Goal: Task Accomplishment & Management: Complete application form

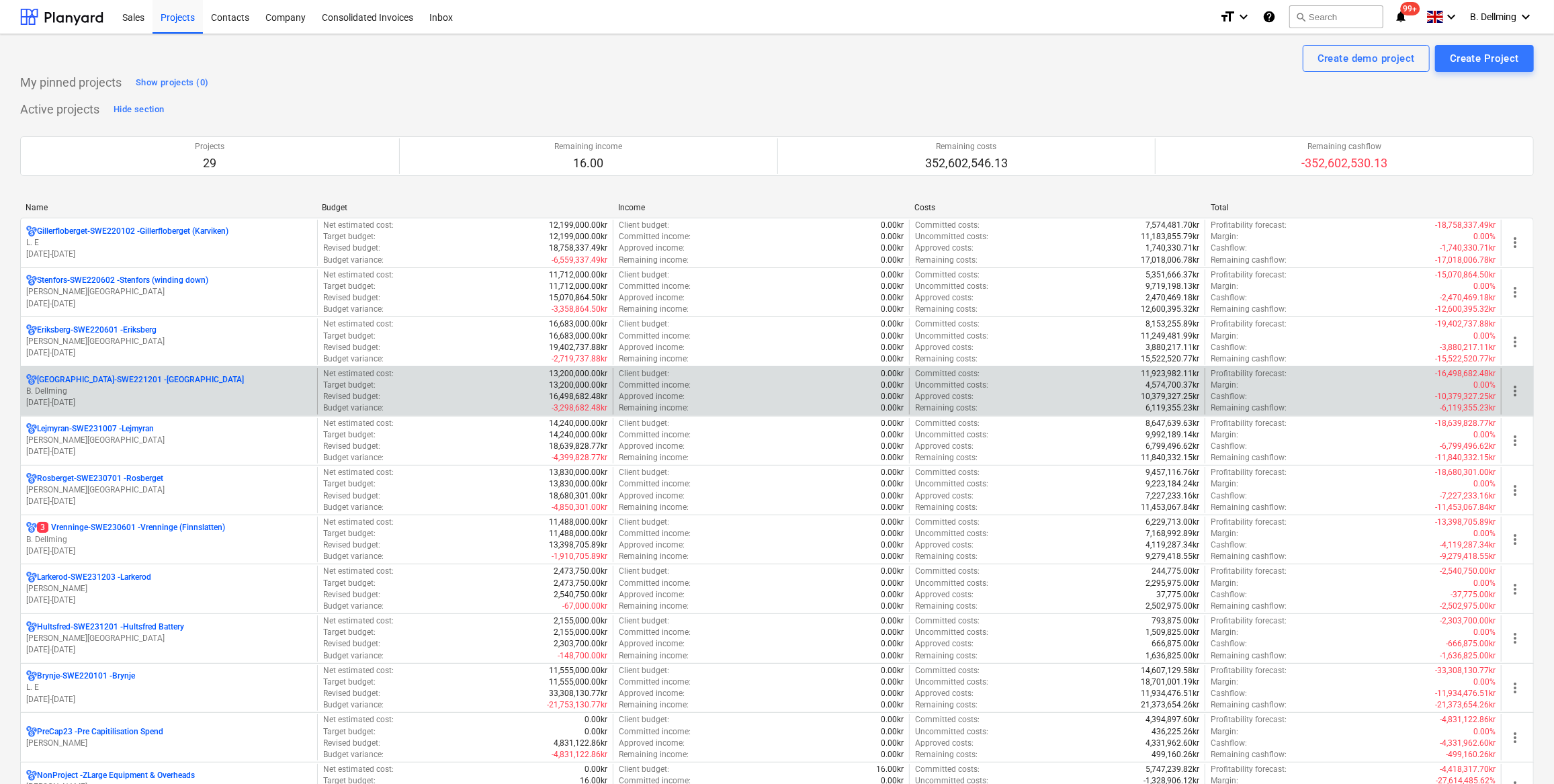
click at [83, 390] on p "B. Dellming" at bounding box center [169, 391] width 286 height 11
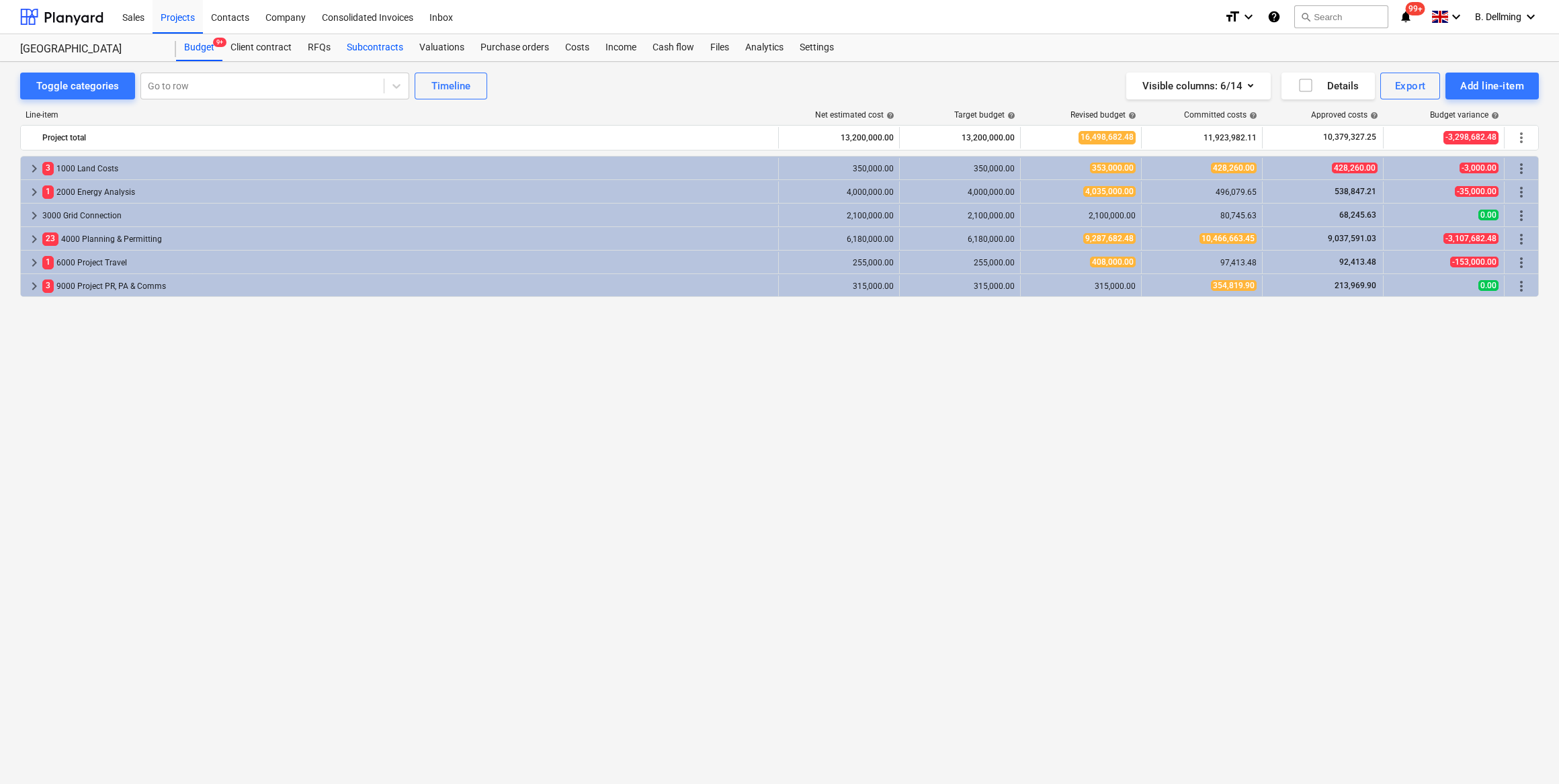
click at [355, 45] on div "Subcontracts" at bounding box center [375, 48] width 72 height 27
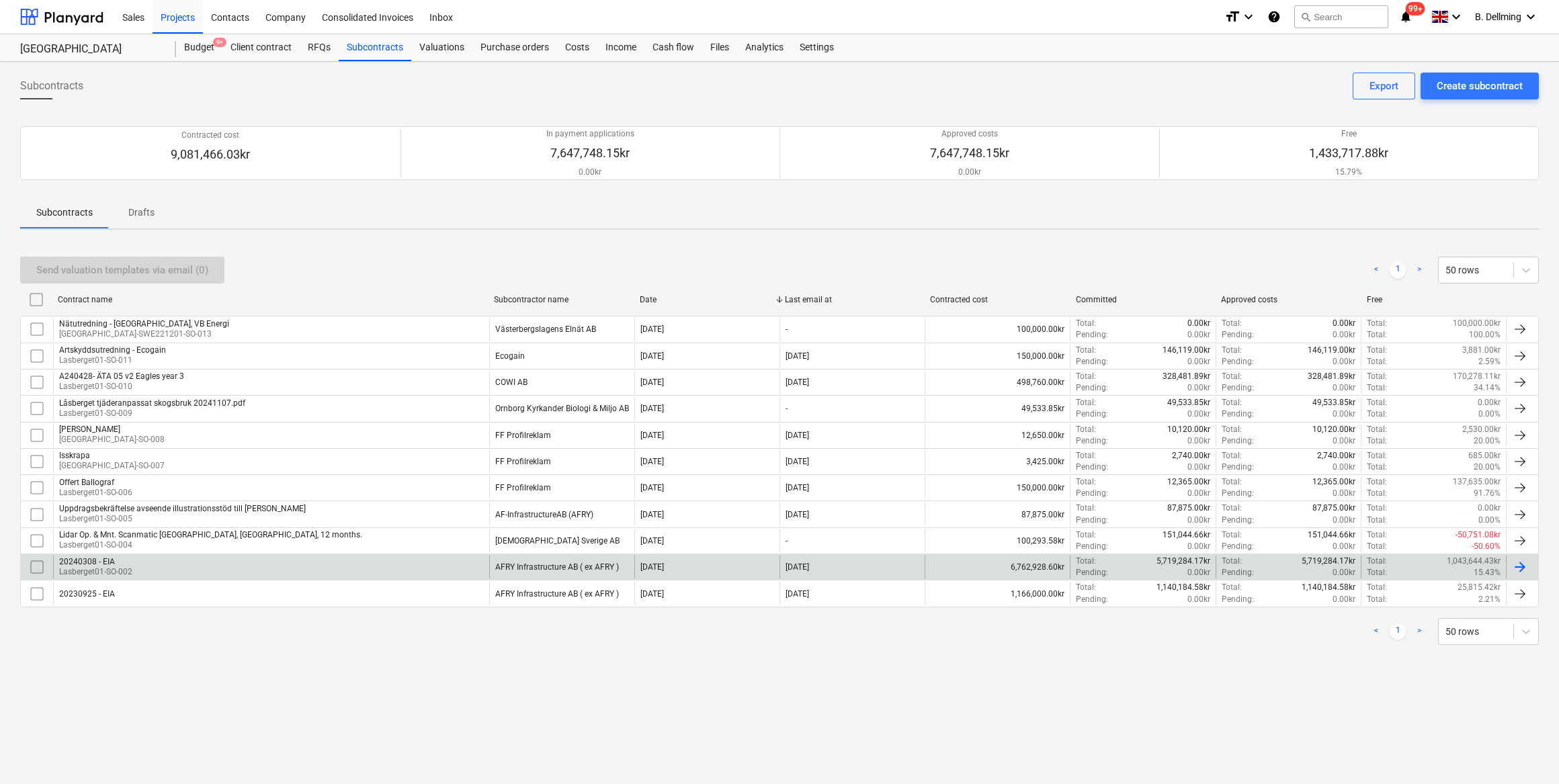
click at [99, 557] on div "20240308 - EIA" at bounding box center [96, 562] width 73 height 10
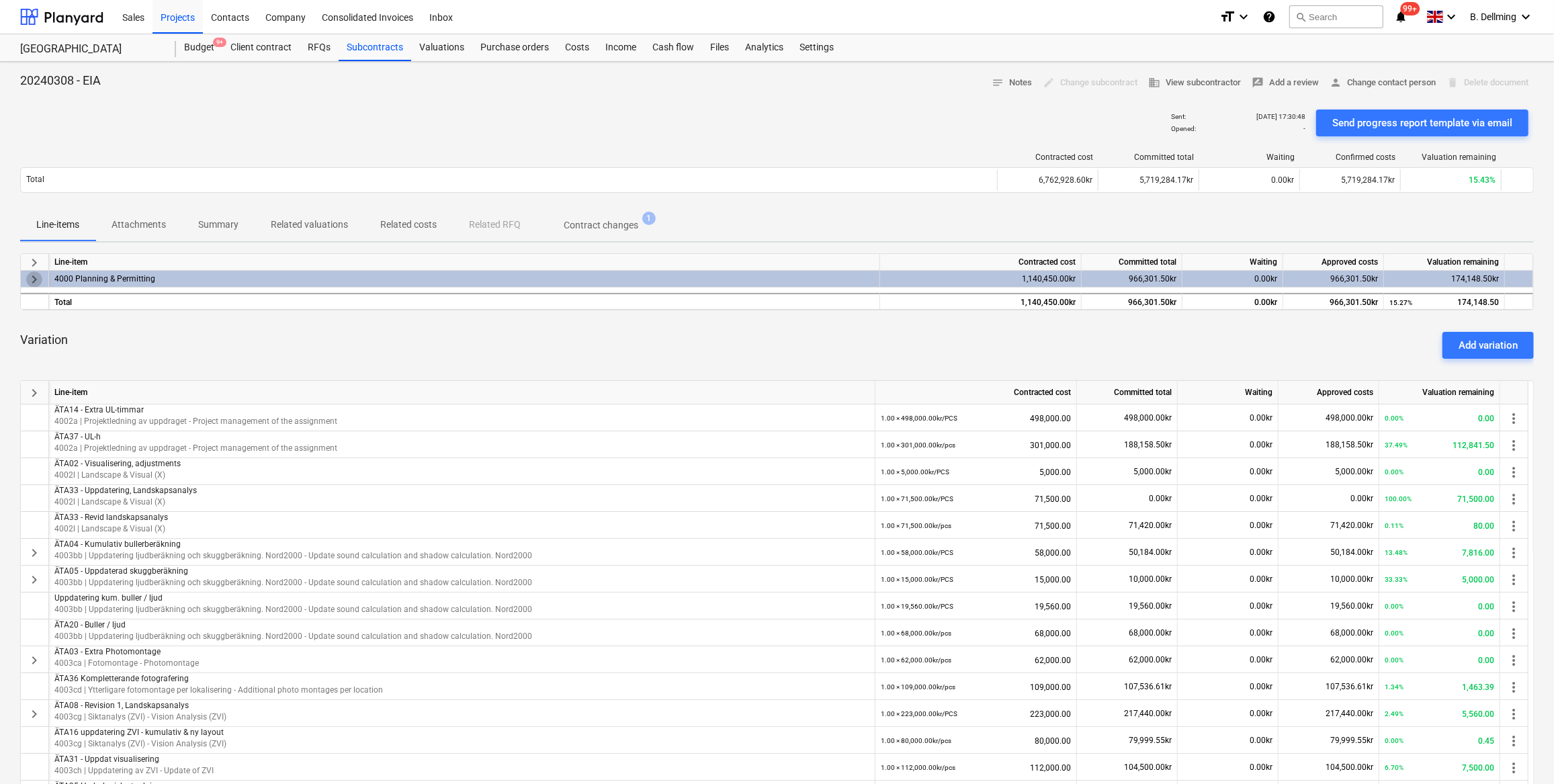
click at [37, 274] on span "keyboard_arrow_right" at bounding box center [34, 280] width 16 height 16
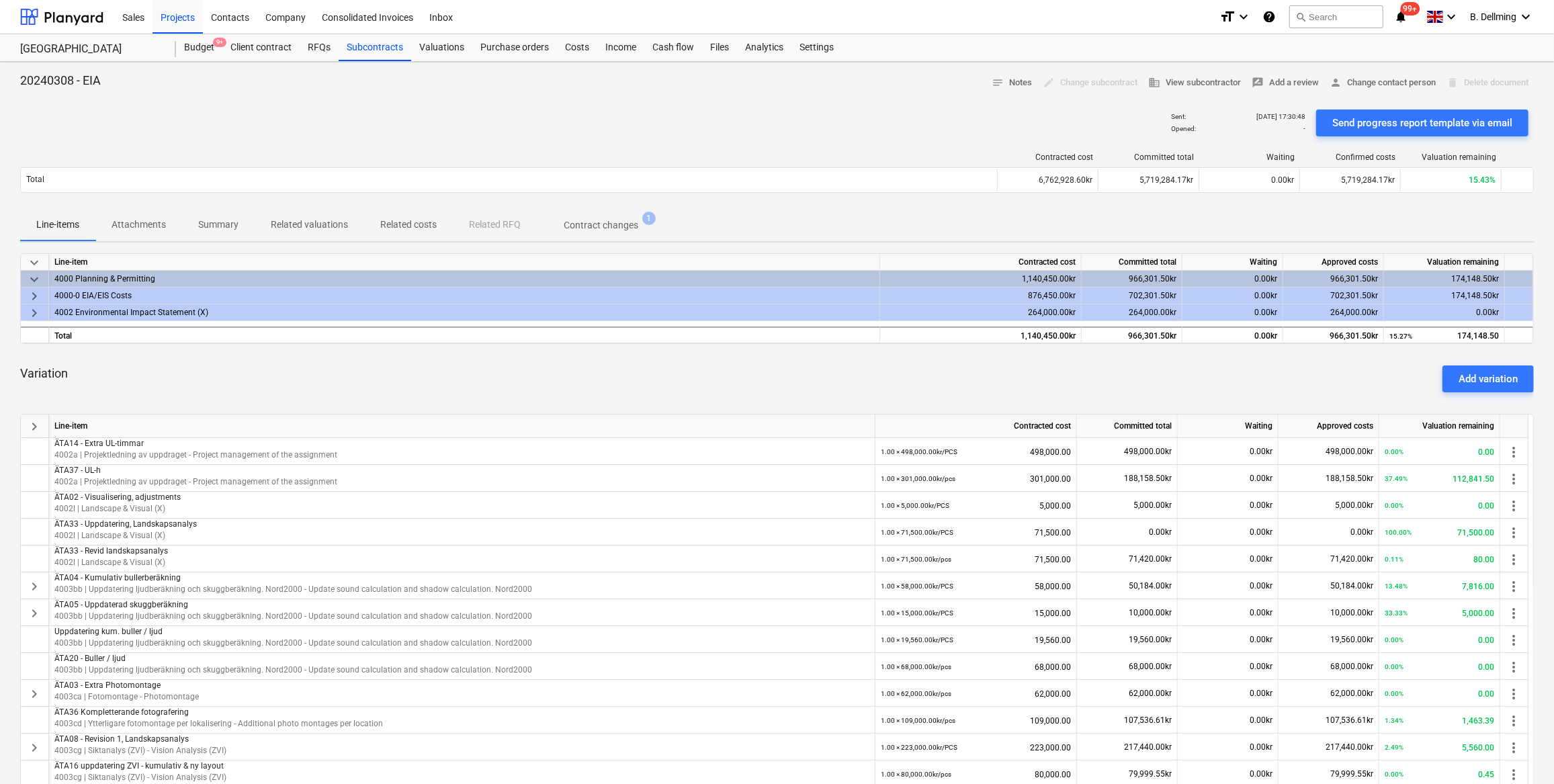
click at [37, 274] on span "keyboard_arrow_down" at bounding box center [34, 280] width 16 height 16
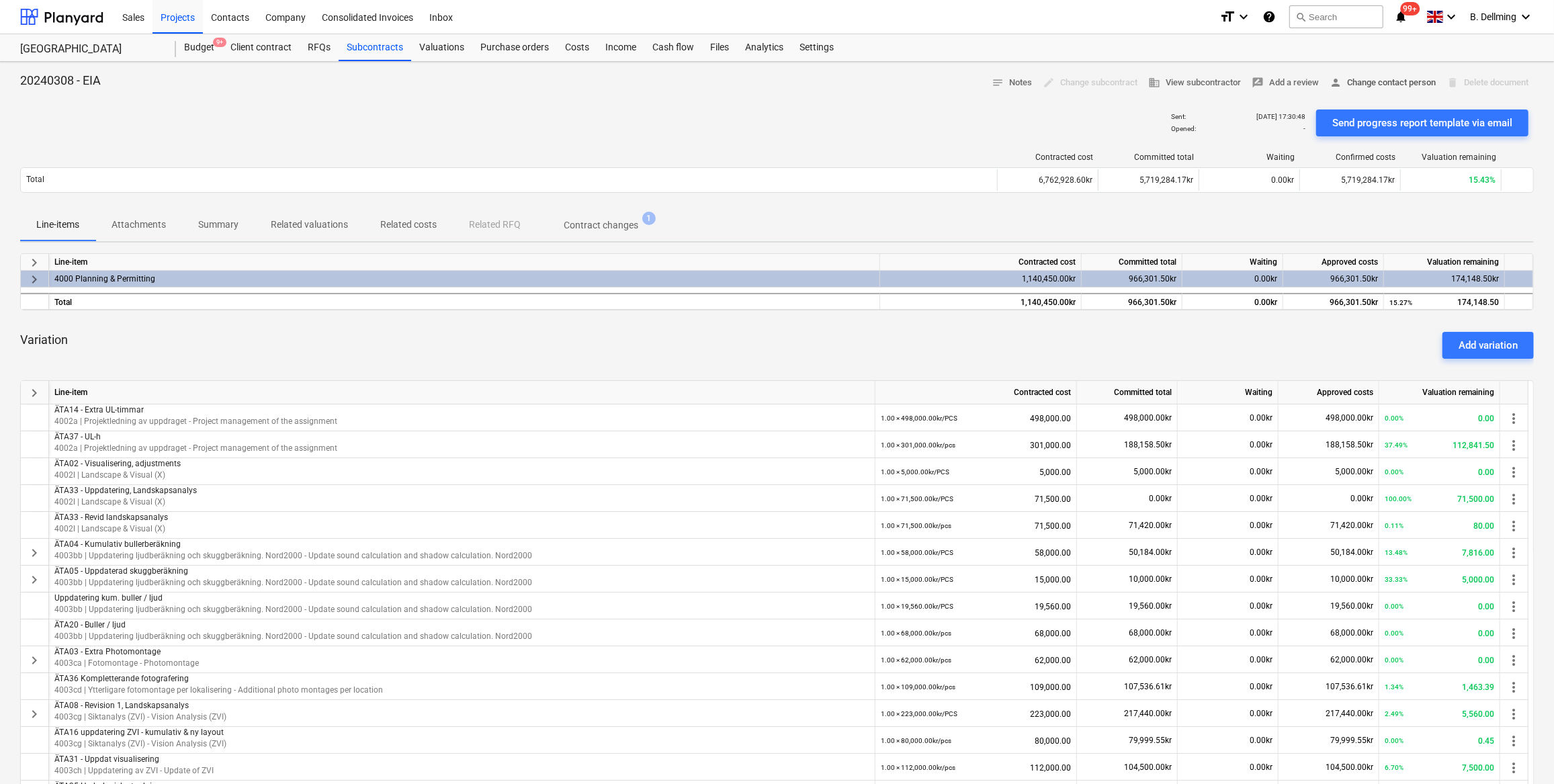
click at [1373, 75] on span "person Change contact person" at bounding box center [1382, 83] width 106 height 16
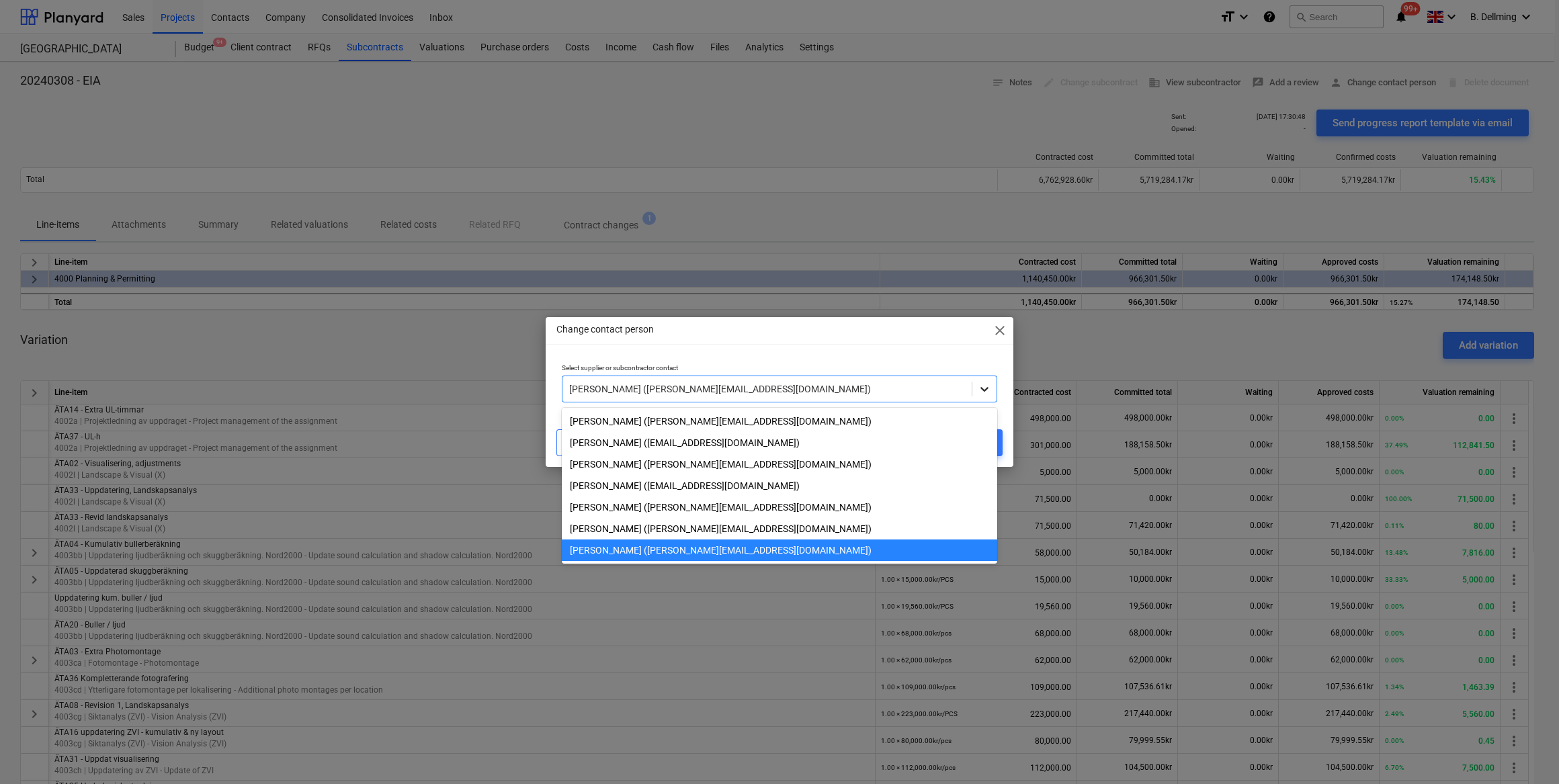
click at [984, 387] on icon at bounding box center [984, 389] width 13 height 13
click at [924, 348] on div "Change contact person close Select supplier or subcontractor contact option [PE…" at bounding box center [779, 392] width 468 height 149
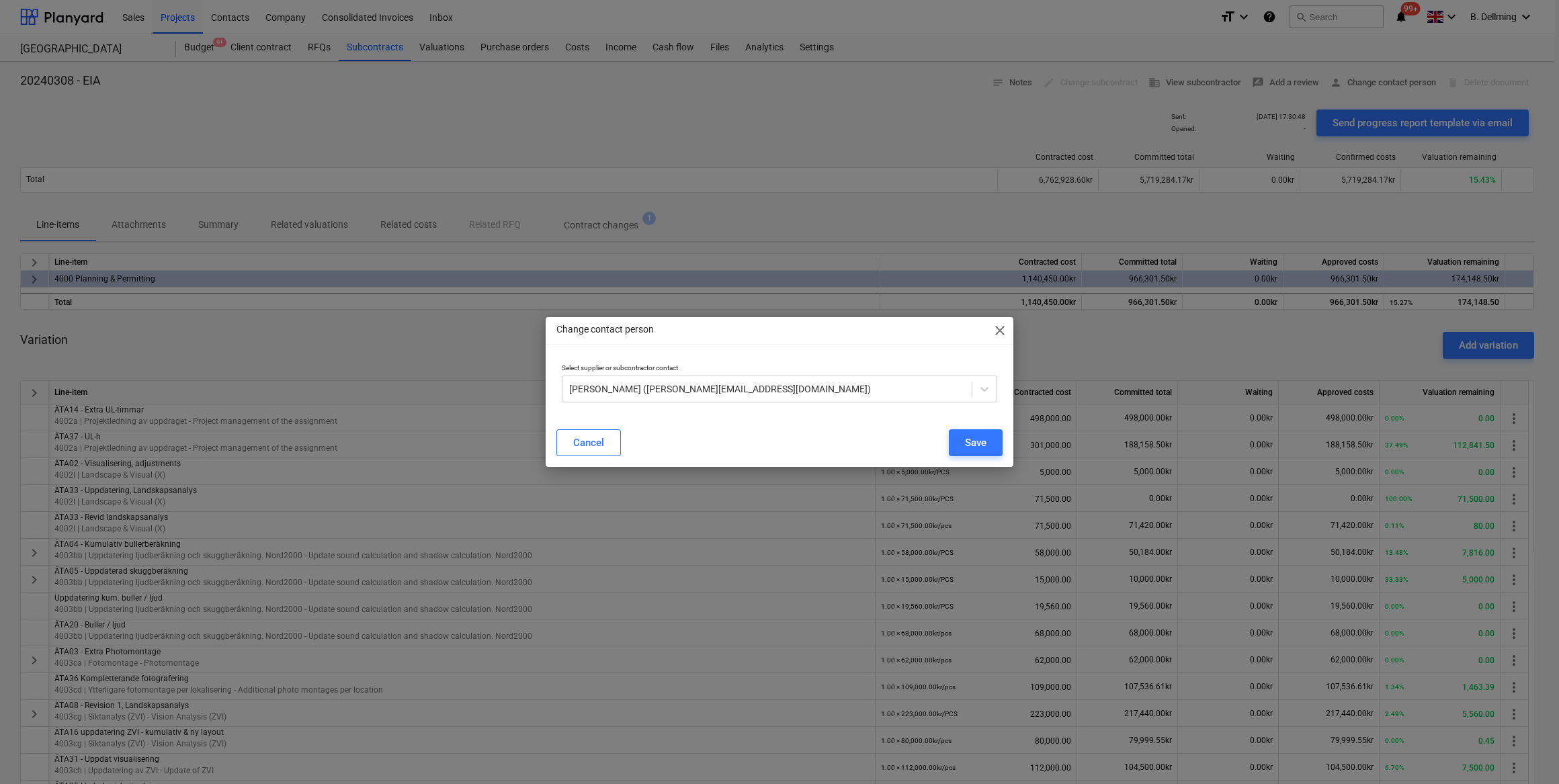
click at [995, 330] on span "close" at bounding box center [1000, 330] width 16 height 16
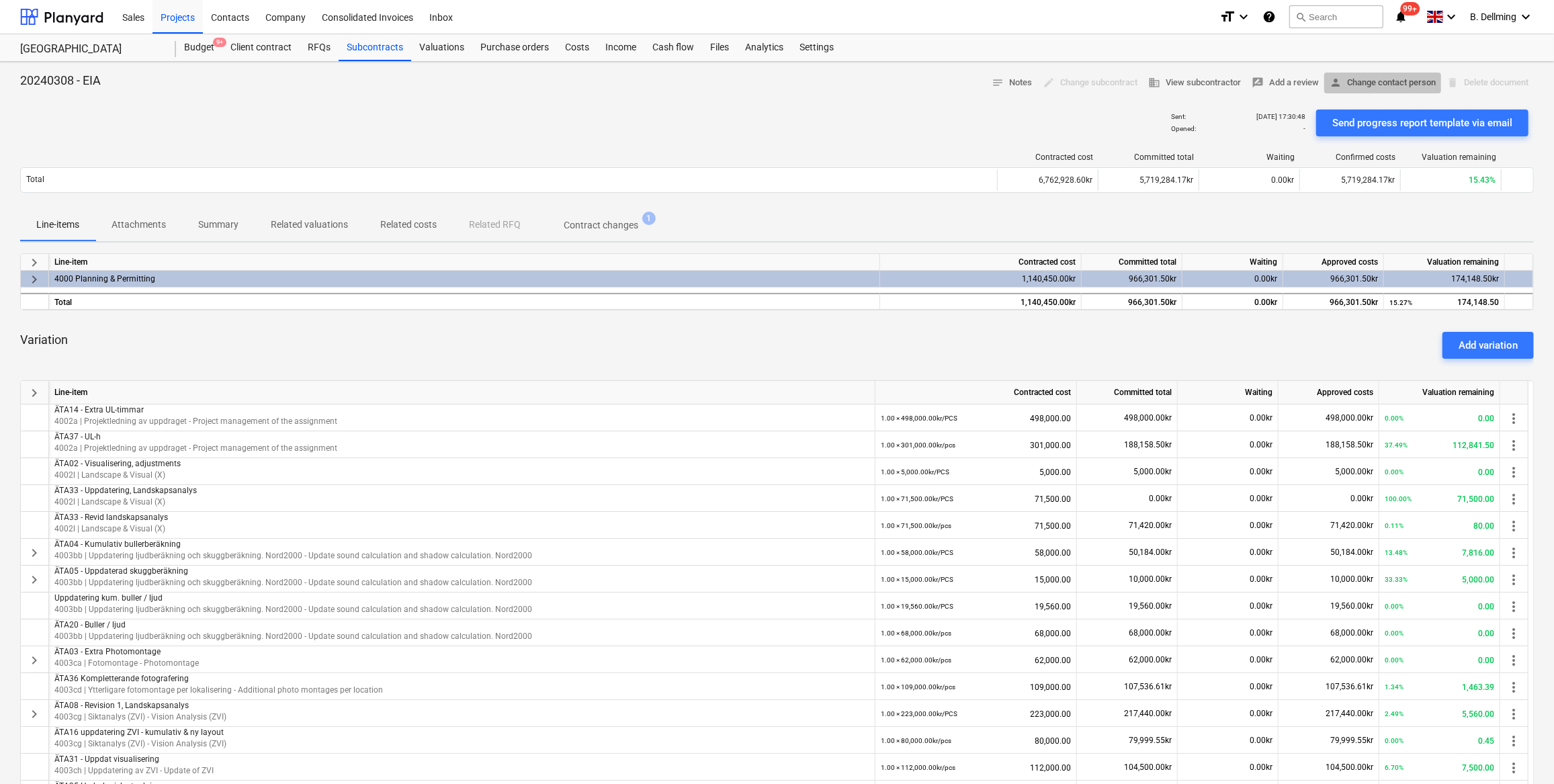
click at [1373, 84] on span "person Change contact person" at bounding box center [1382, 83] width 106 height 16
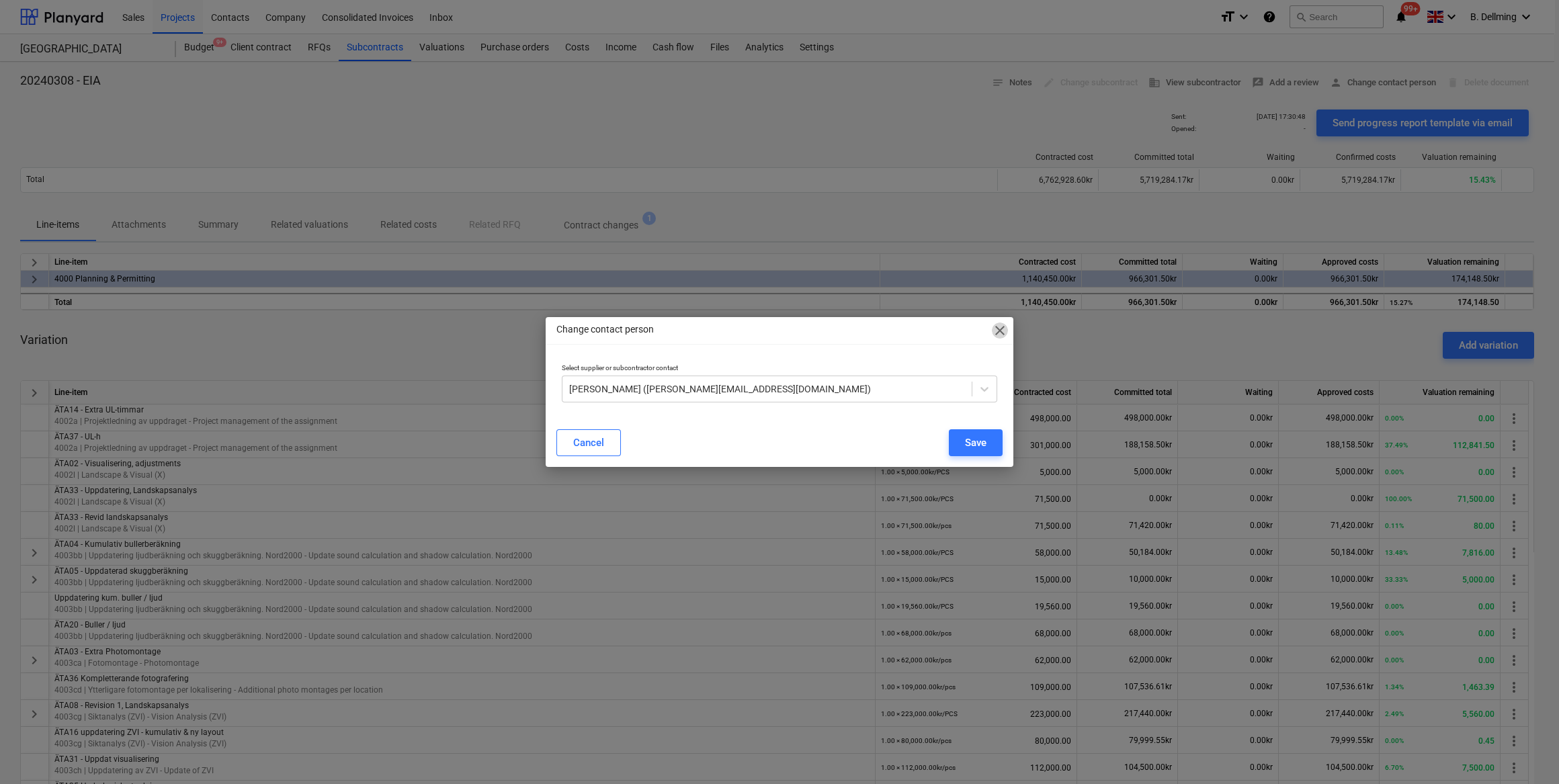
click at [1002, 331] on span "close" at bounding box center [1000, 330] width 16 height 16
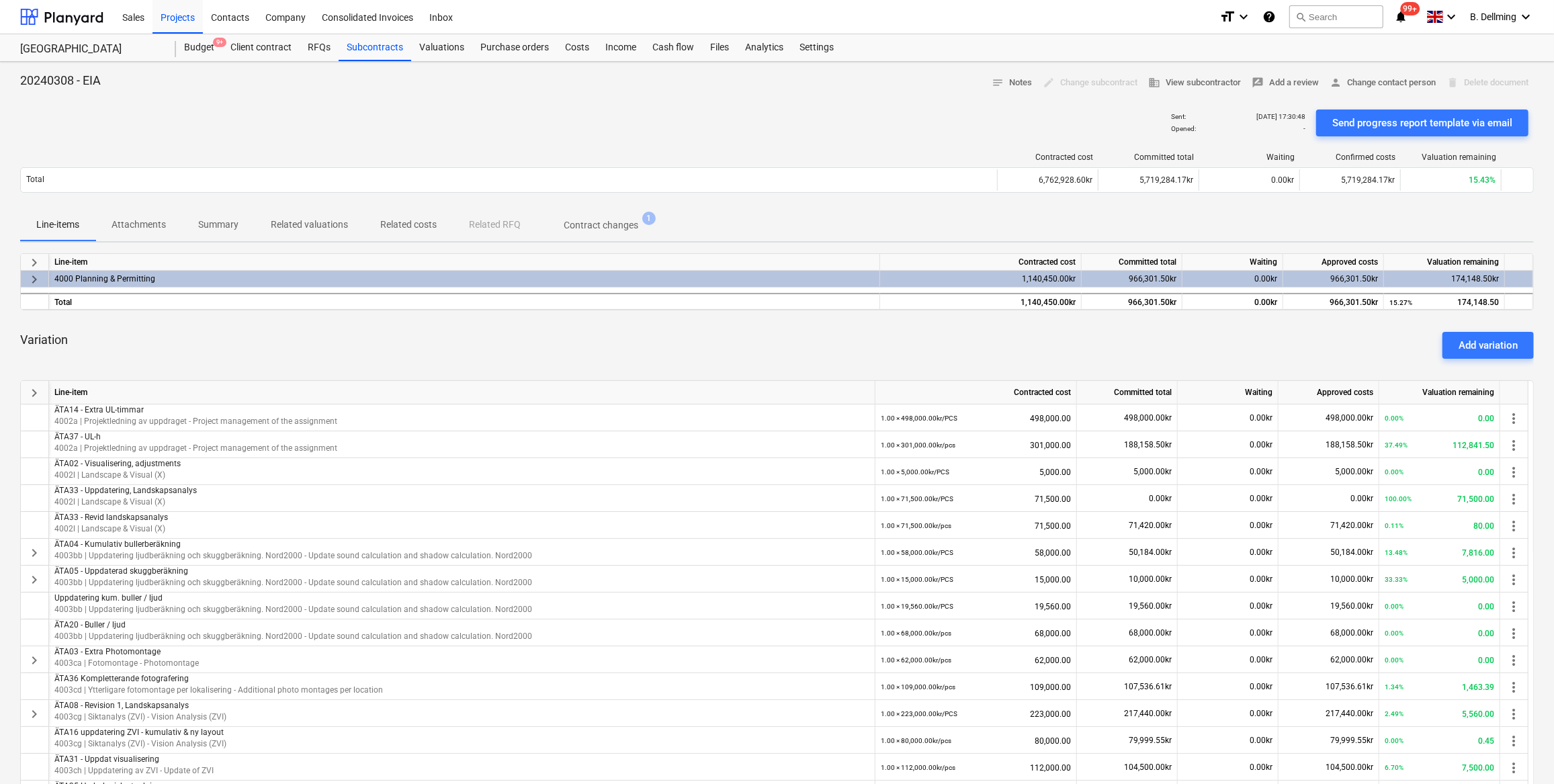
click at [34, 274] on span "keyboard_arrow_right" at bounding box center [34, 280] width 16 height 16
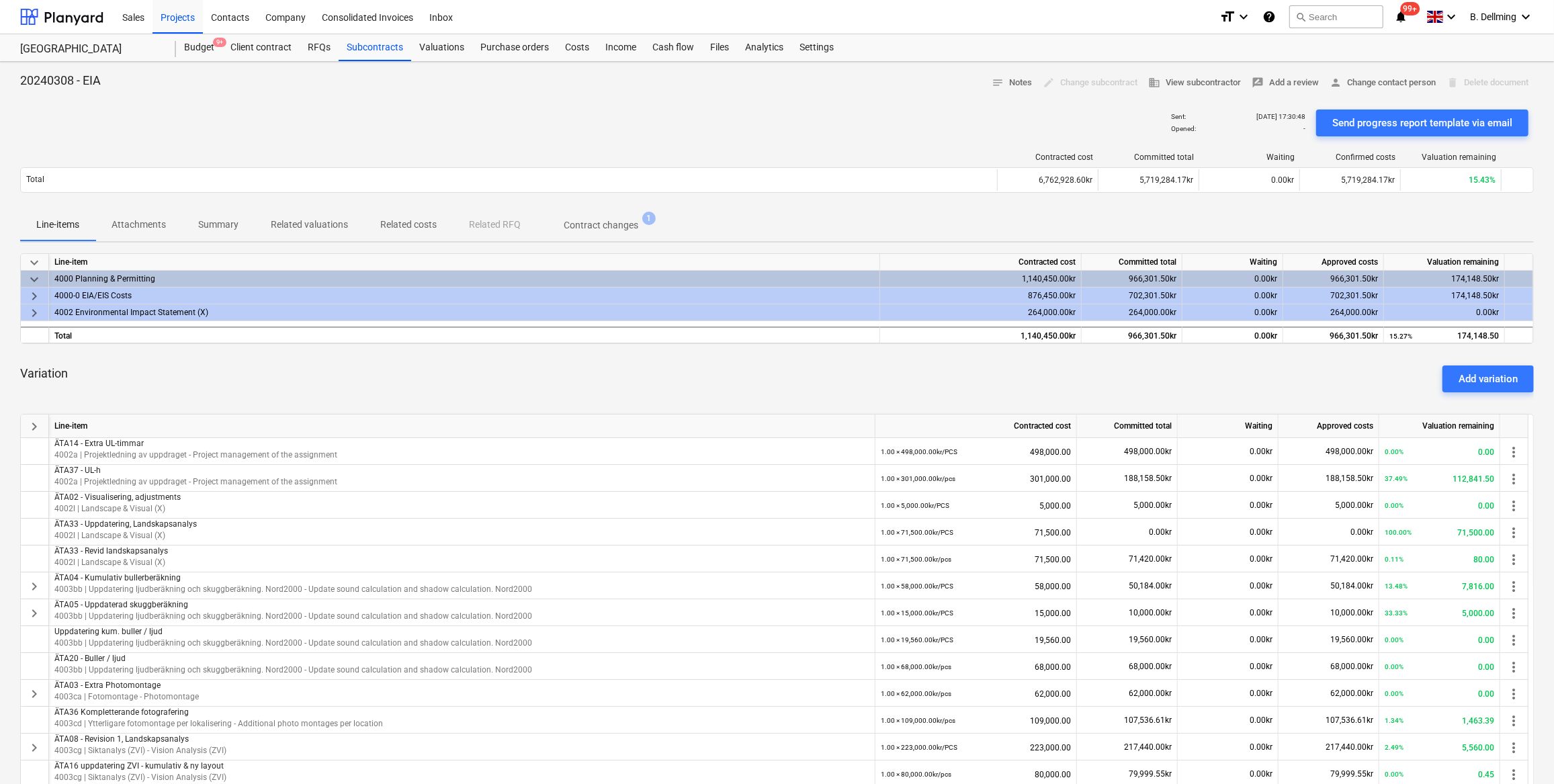
click at [37, 292] on span "keyboard_arrow_right" at bounding box center [34, 296] width 16 height 16
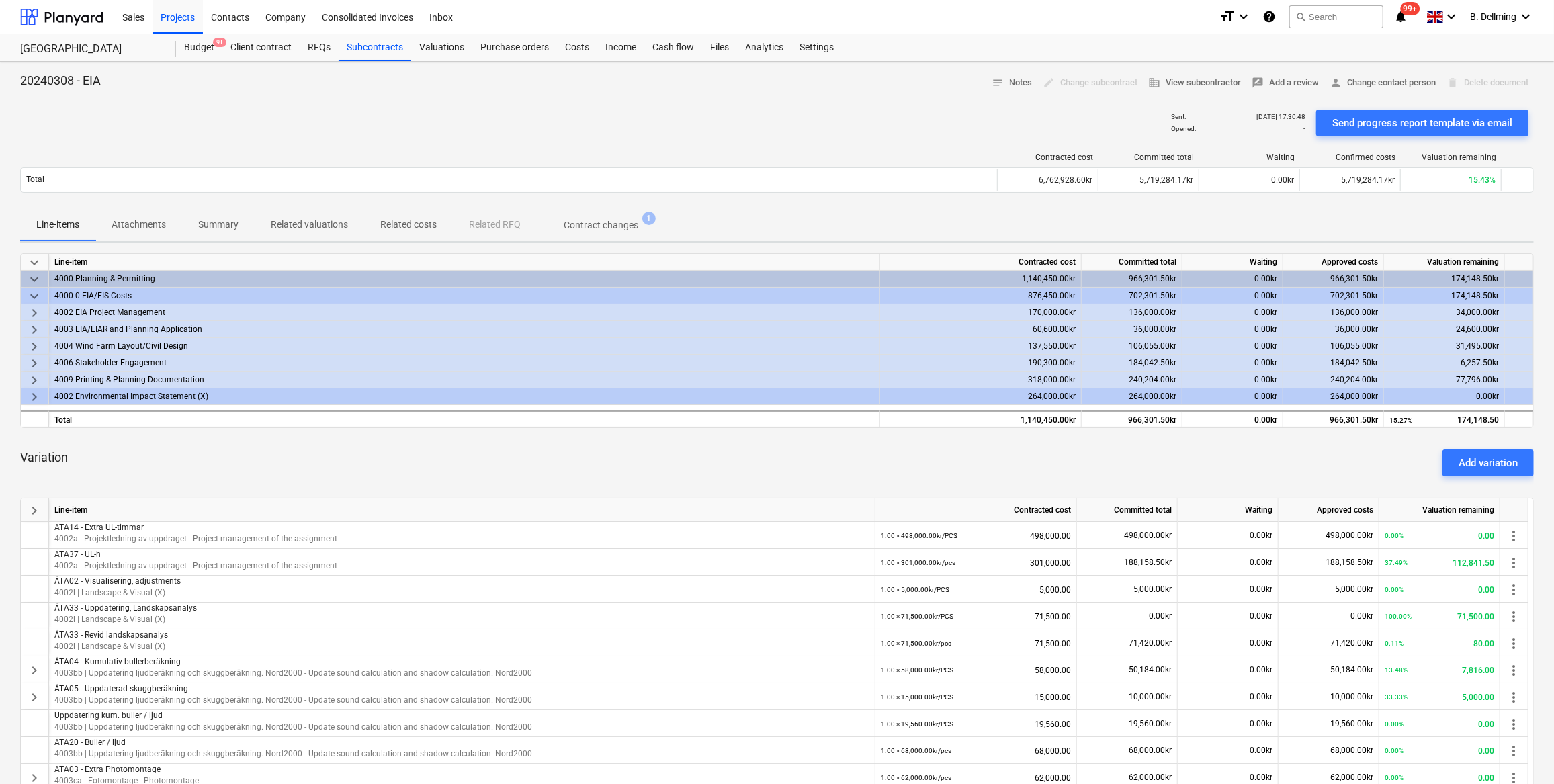
click at [1006, 226] on div "Line-items Attachments Summary Related valuations Related costs Related RFQ Con…" at bounding box center [777, 225] width 1514 height 32
click at [1071, 81] on div "edit Change subcontract" at bounding box center [1089, 83] width 105 height 21
click at [821, 51] on div "Settings" at bounding box center [817, 48] width 51 height 27
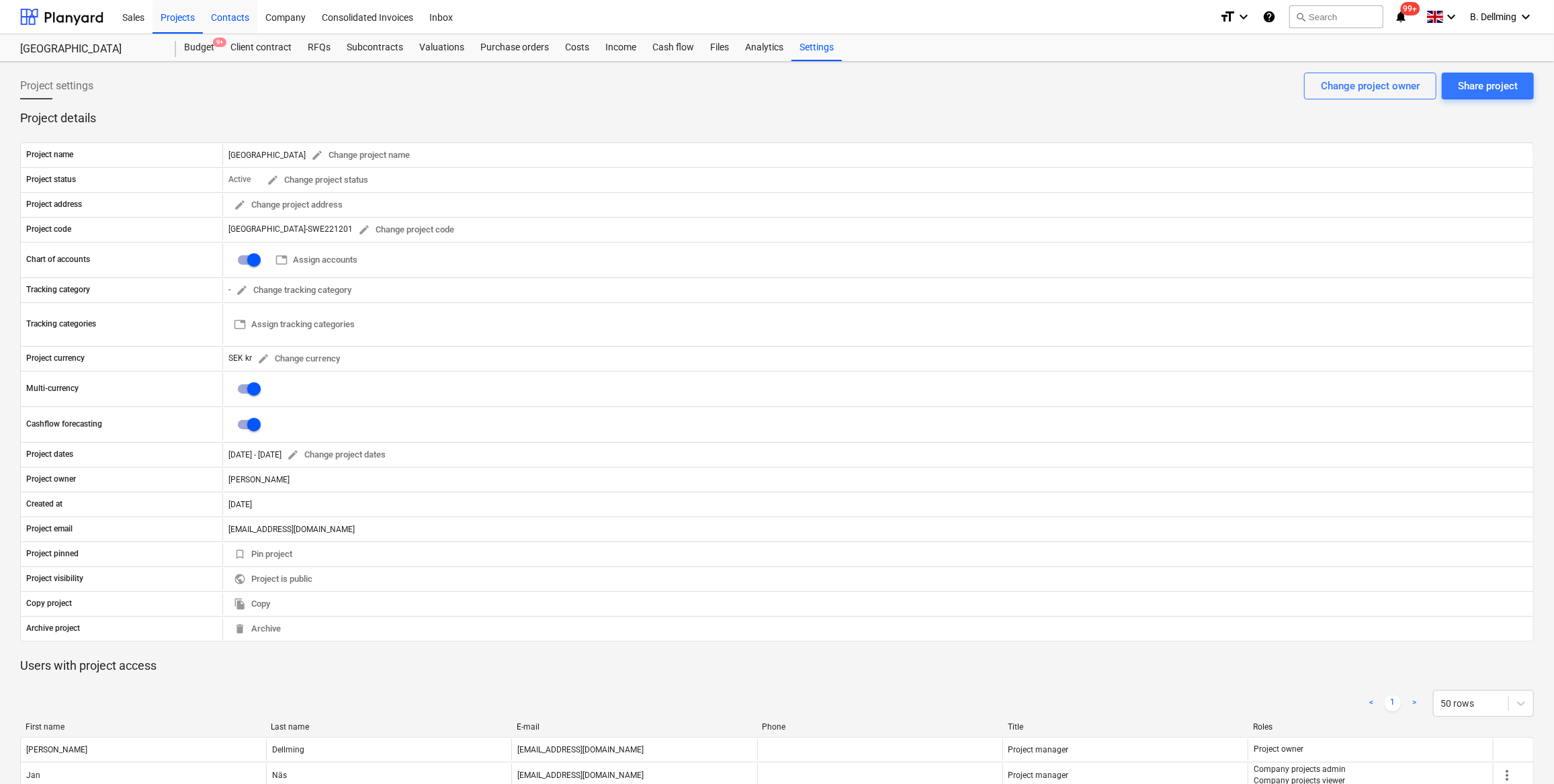
click at [252, 17] on div "Contacts" at bounding box center [230, 16] width 54 height 34
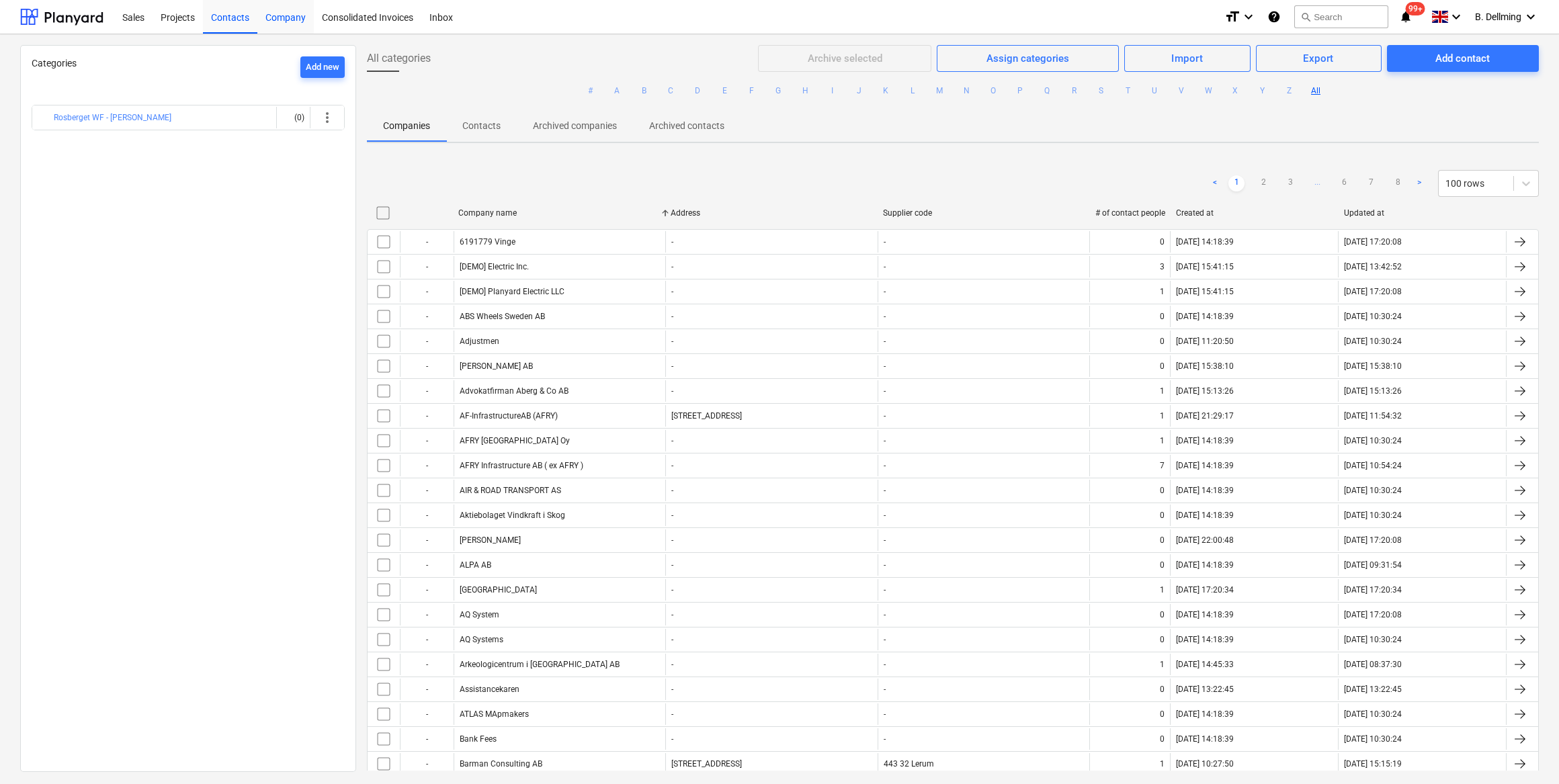
click at [274, 19] on div "Company" at bounding box center [286, 16] width 57 height 34
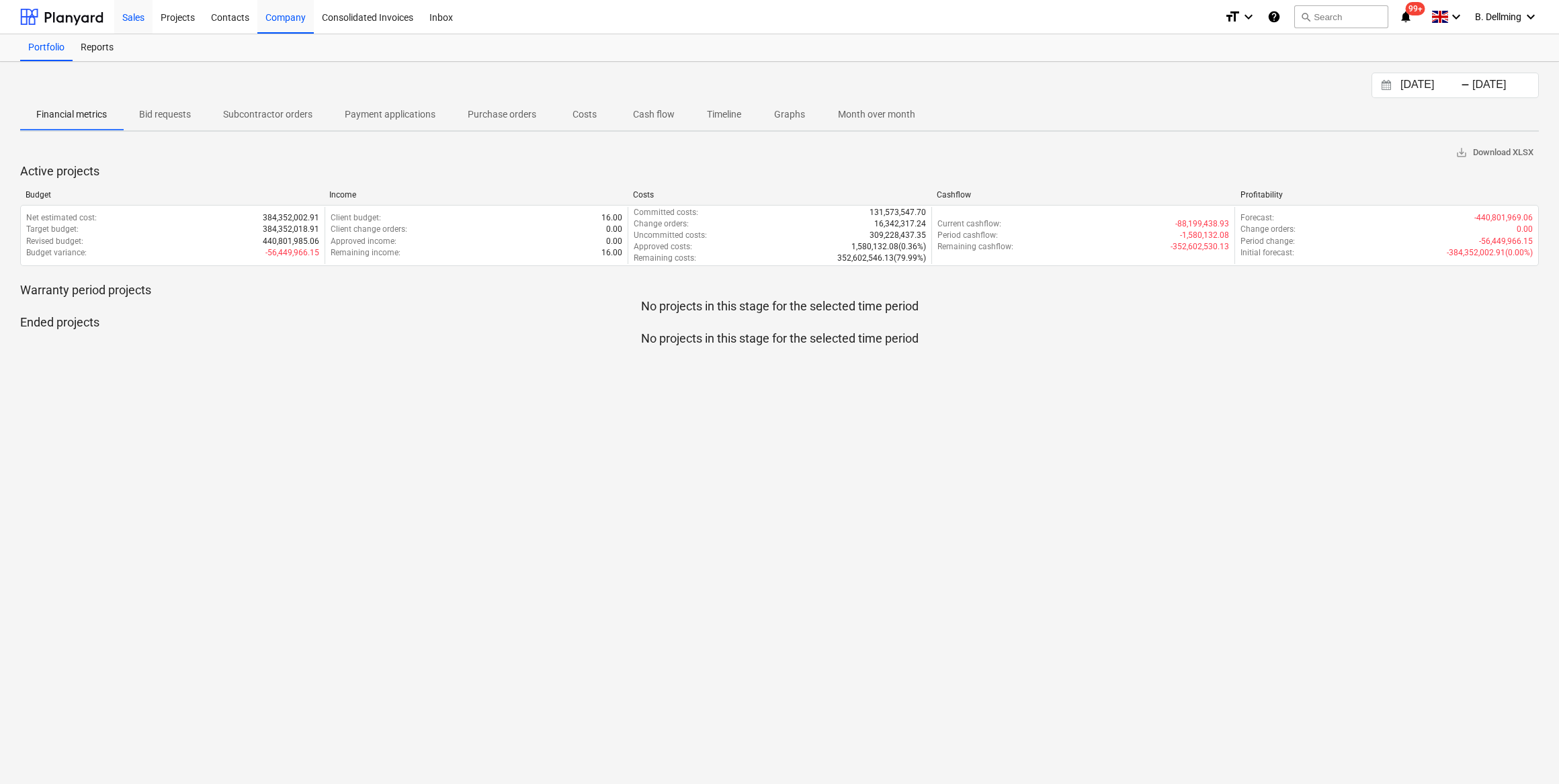
click at [142, 18] on div "Sales" at bounding box center [133, 16] width 38 height 34
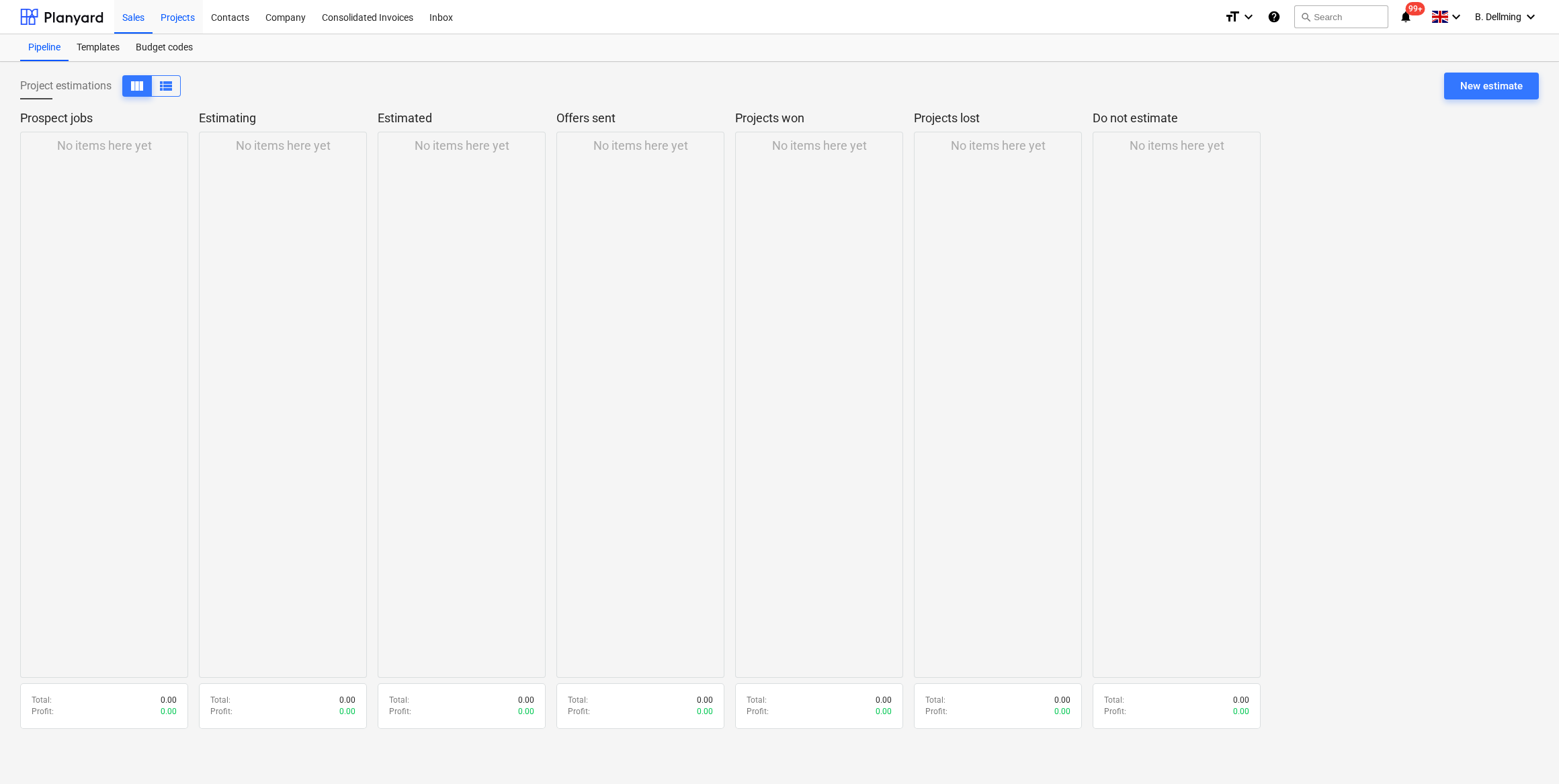
click at [169, 17] on div "Projects" at bounding box center [178, 16] width 51 height 34
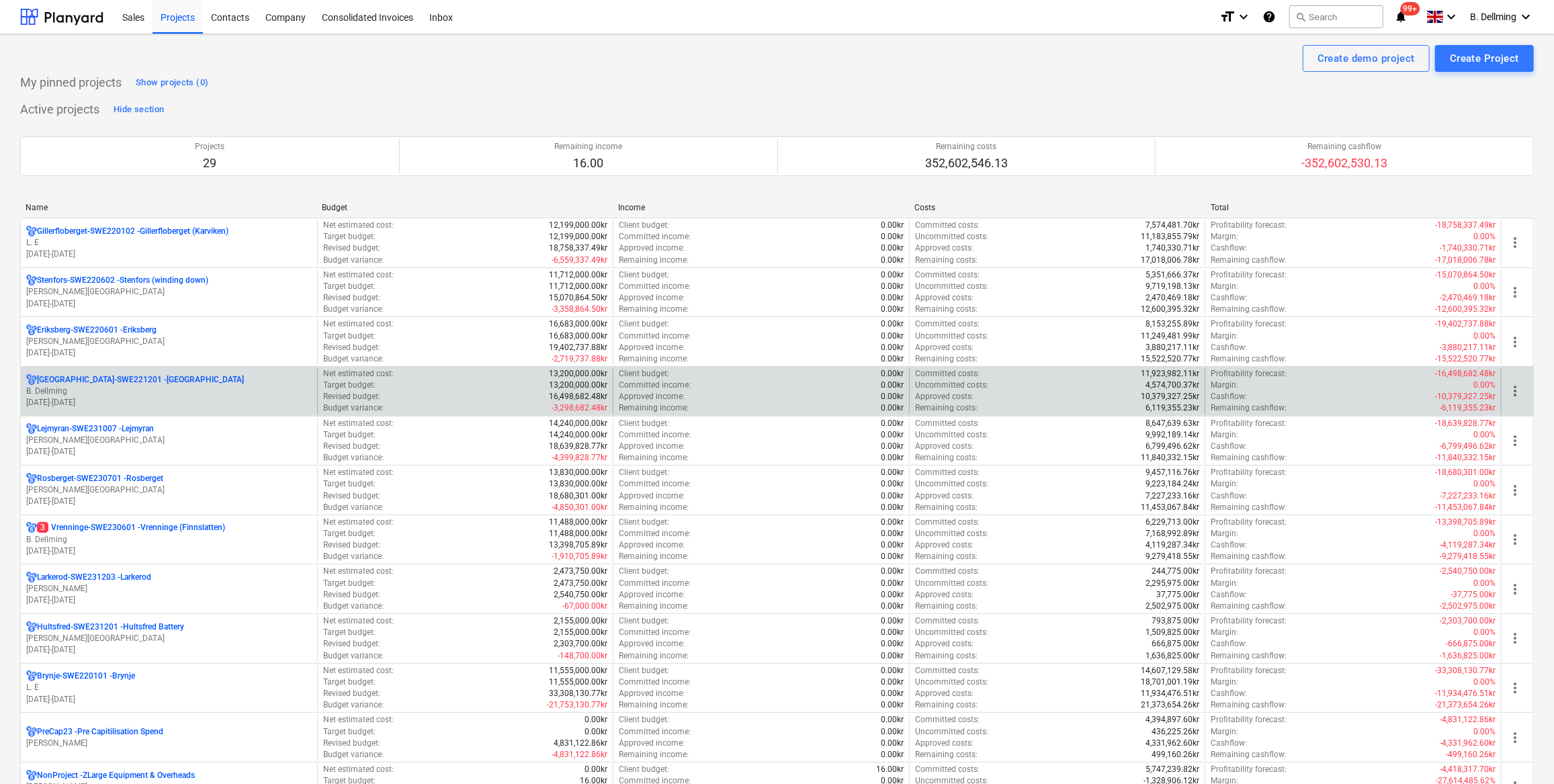
click at [71, 390] on p "B. Dellming" at bounding box center [169, 391] width 286 height 11
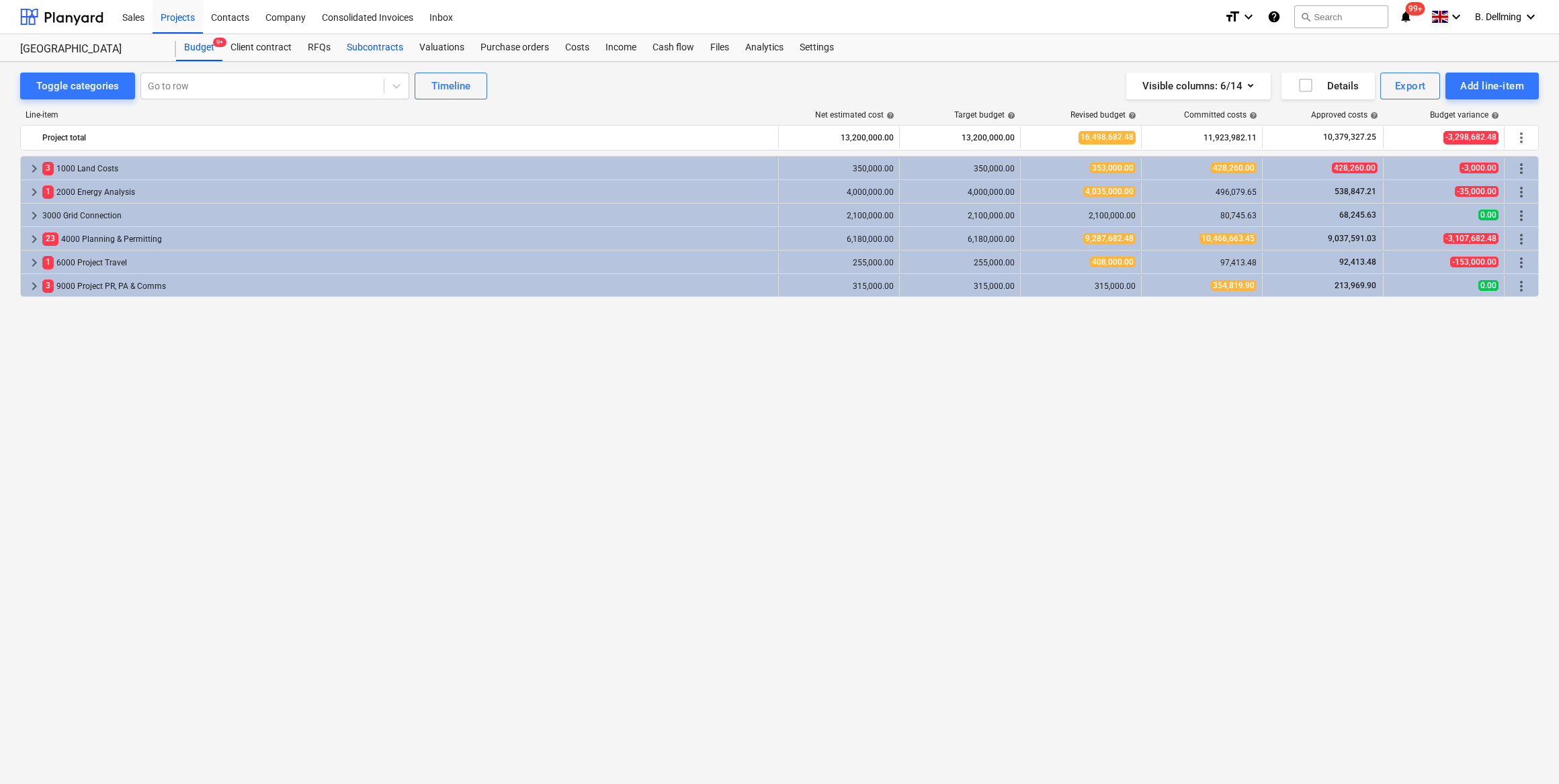
click at [372, 46] on div "Subcontracts" at bounding box center [375, 48] width 72 height 27
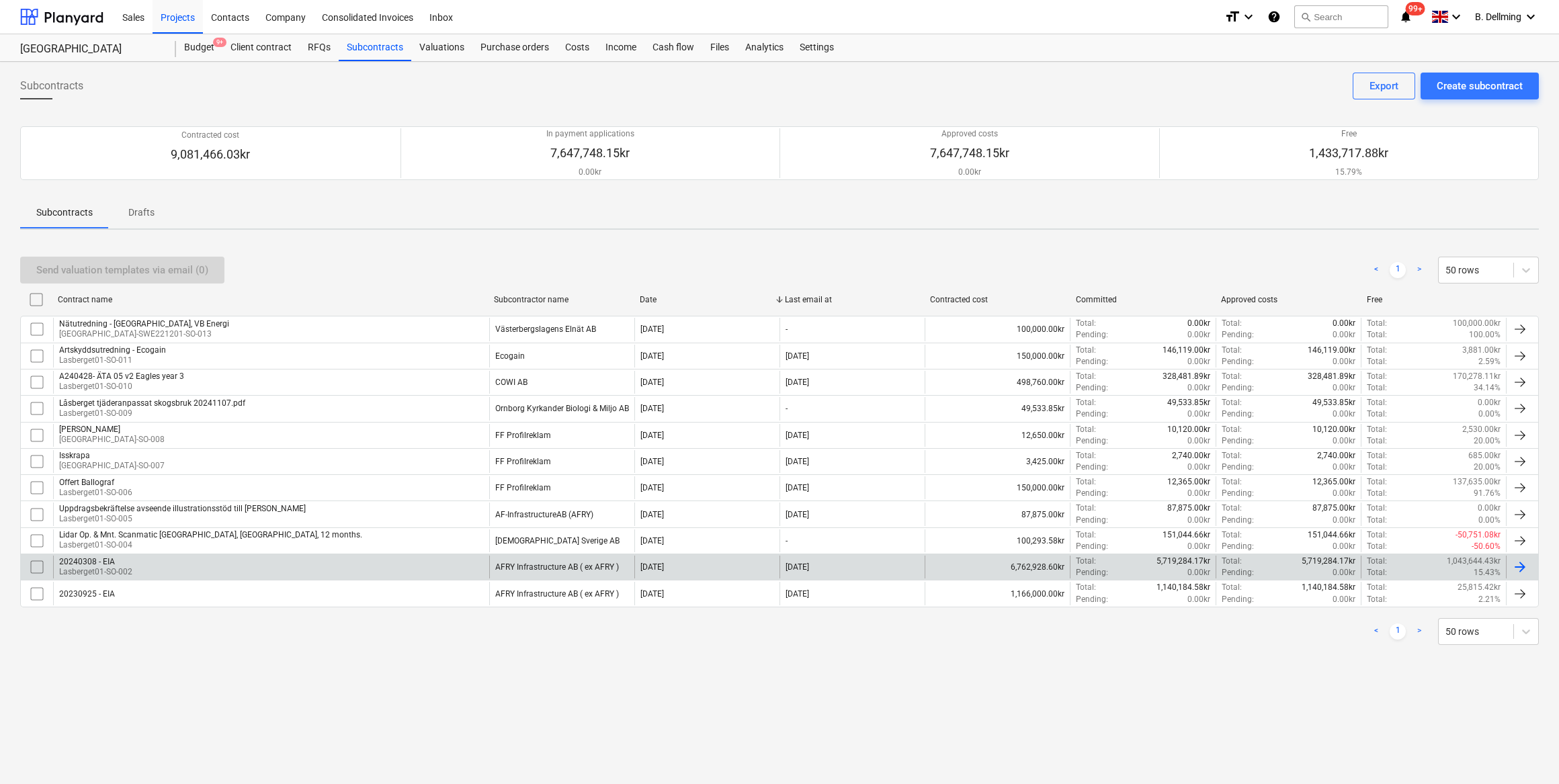
click at [104, 559] on div "20240308 - EIA" at bounding box center [96, 562] width 73 height 10
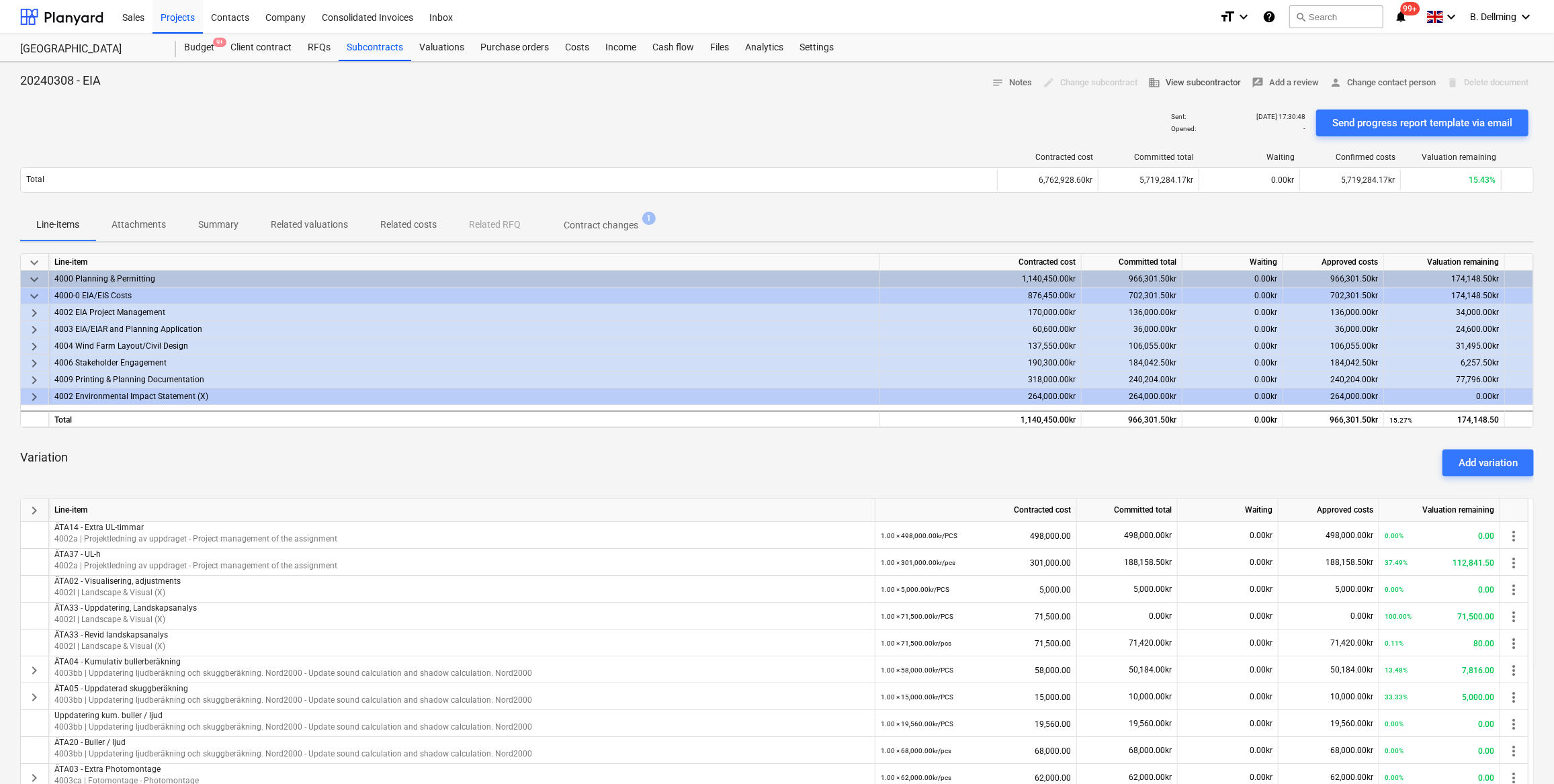
click at [1200, 78] on span "business View subcontractor" at bounding box center [1194, 83] width 93 height 16
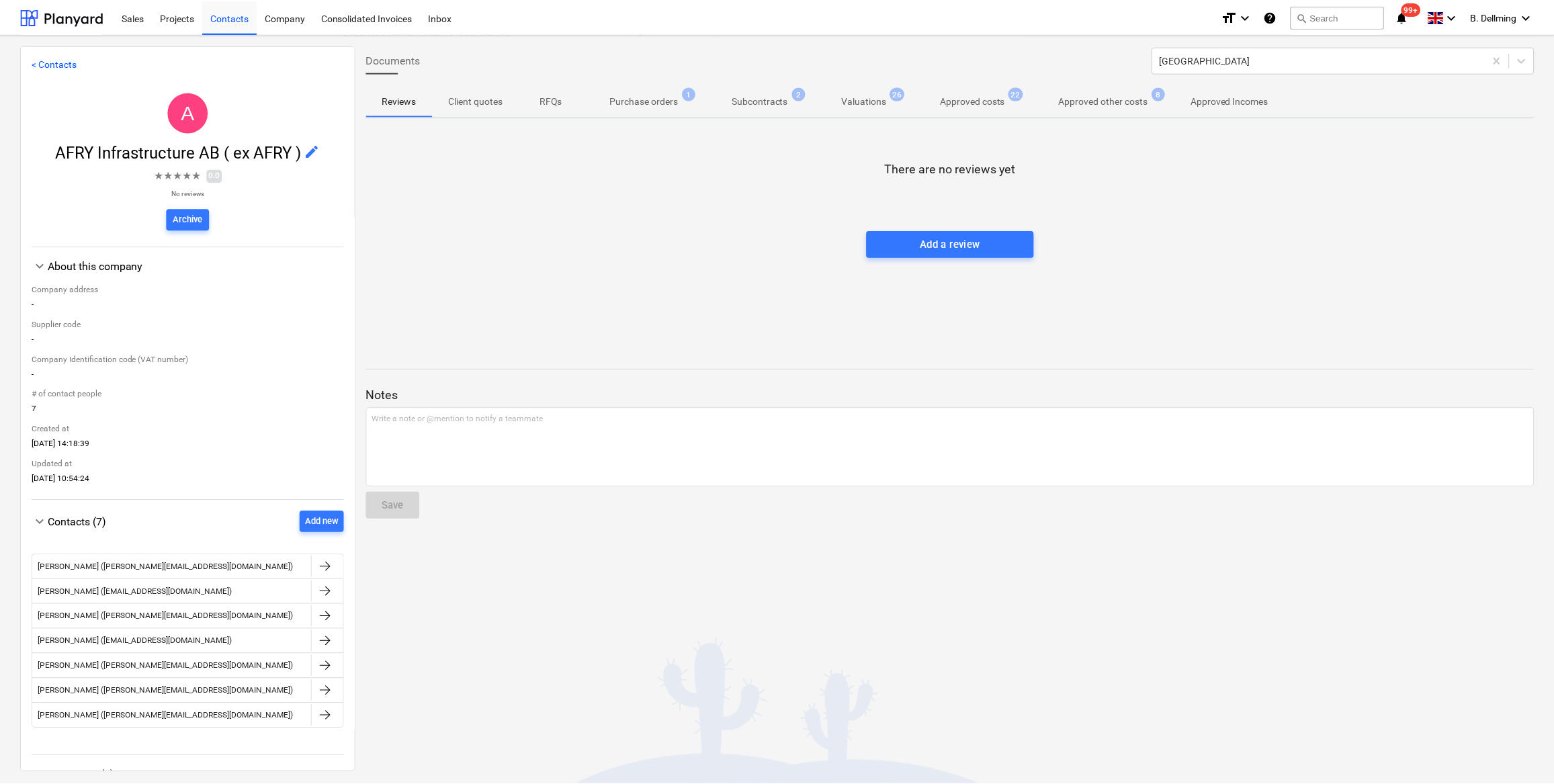
scroll to position [40, 0]
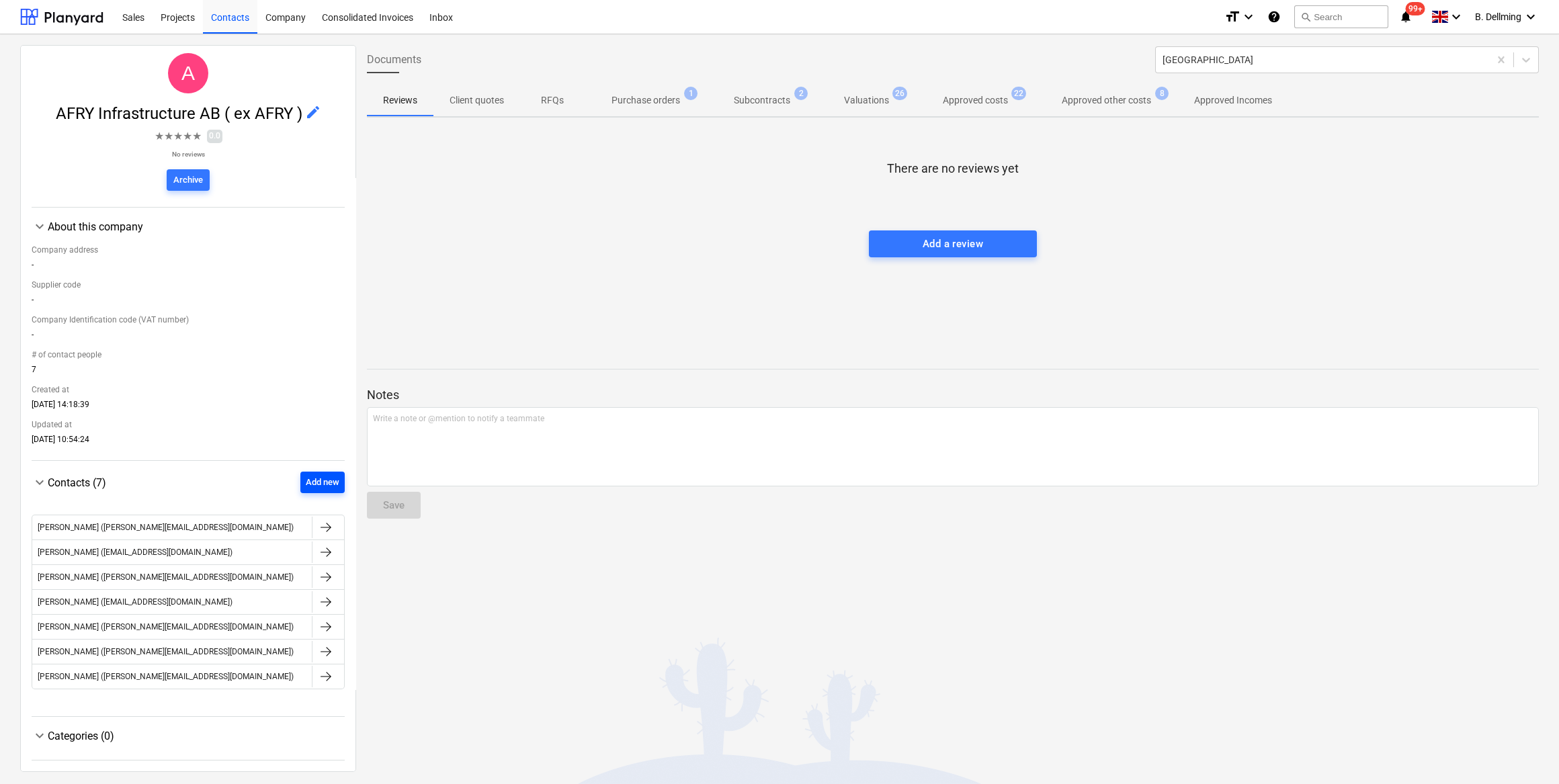
click at [314, 483] on div "Add new" at bounding box center [322, 483] width 34 height 16
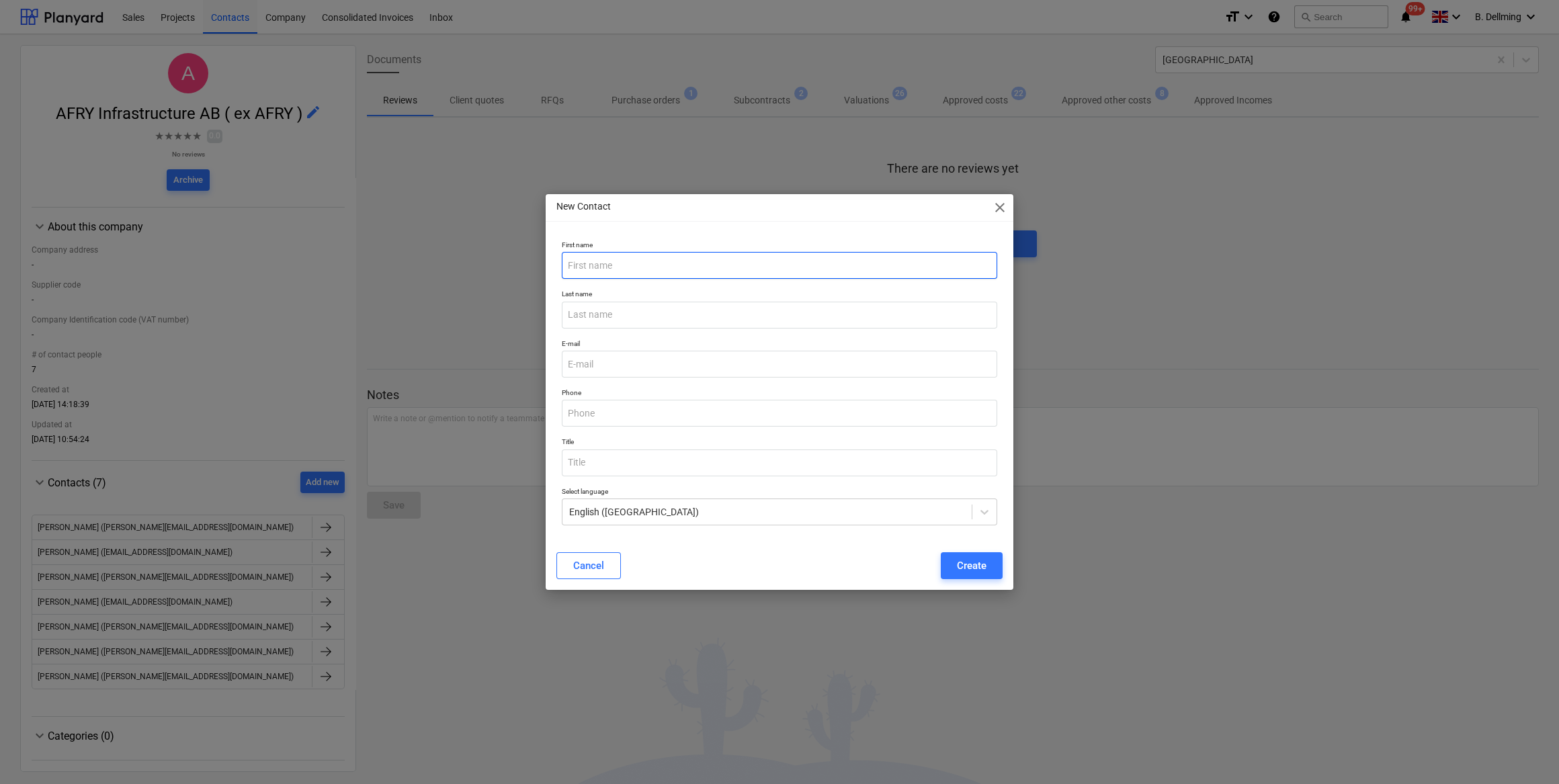
click at [652, 260] on input "text" at bounding box center [780, 266] width 436 height 27
type input "[PERSON_NAME]"
click at [625, 319] on input "text" at bounding box center [780, 315] width 436 height 27
type input "Mat"
drag, startPoint x: 617, startPoint y: 311, endPoint x: 561, endPoint y: 314, distance: 56.1
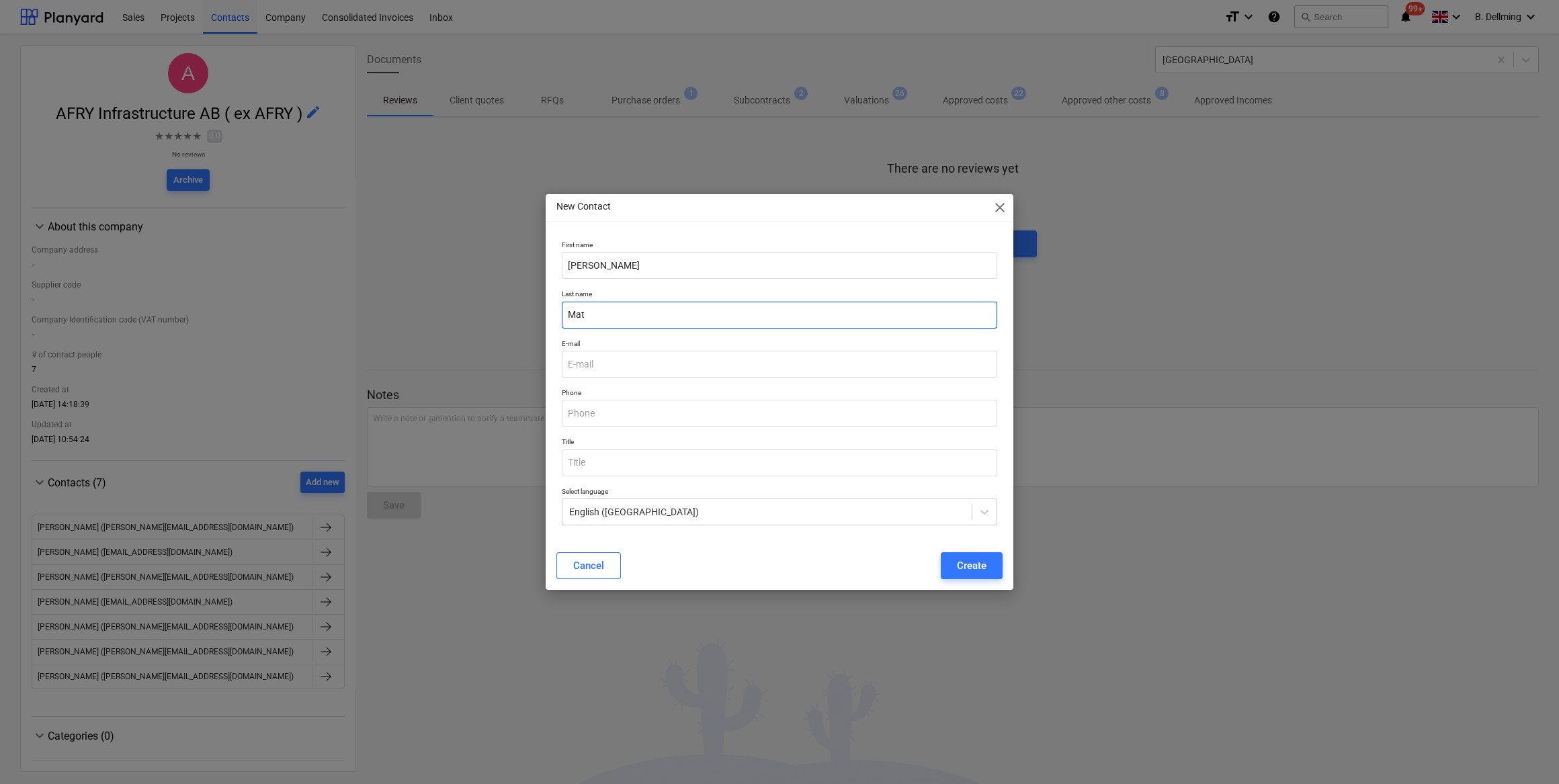
click at [562, 314] on input "Mat" at bounding box center [780, 315] width 436 height 27
click at [595, 369] on input "email" at bounding box center [780, 364] width 436 height 27
paste input "[EMAIL_ADDRESS][PERSON_NAME][DOMAIN_NAME]"
type input "[EMAIL_ADDRESS][PERSON_NAME][DOMAIN_NAME]"
click at [603, 316] on input "Mat" at bounding box center [780, 315] width 436 height 27
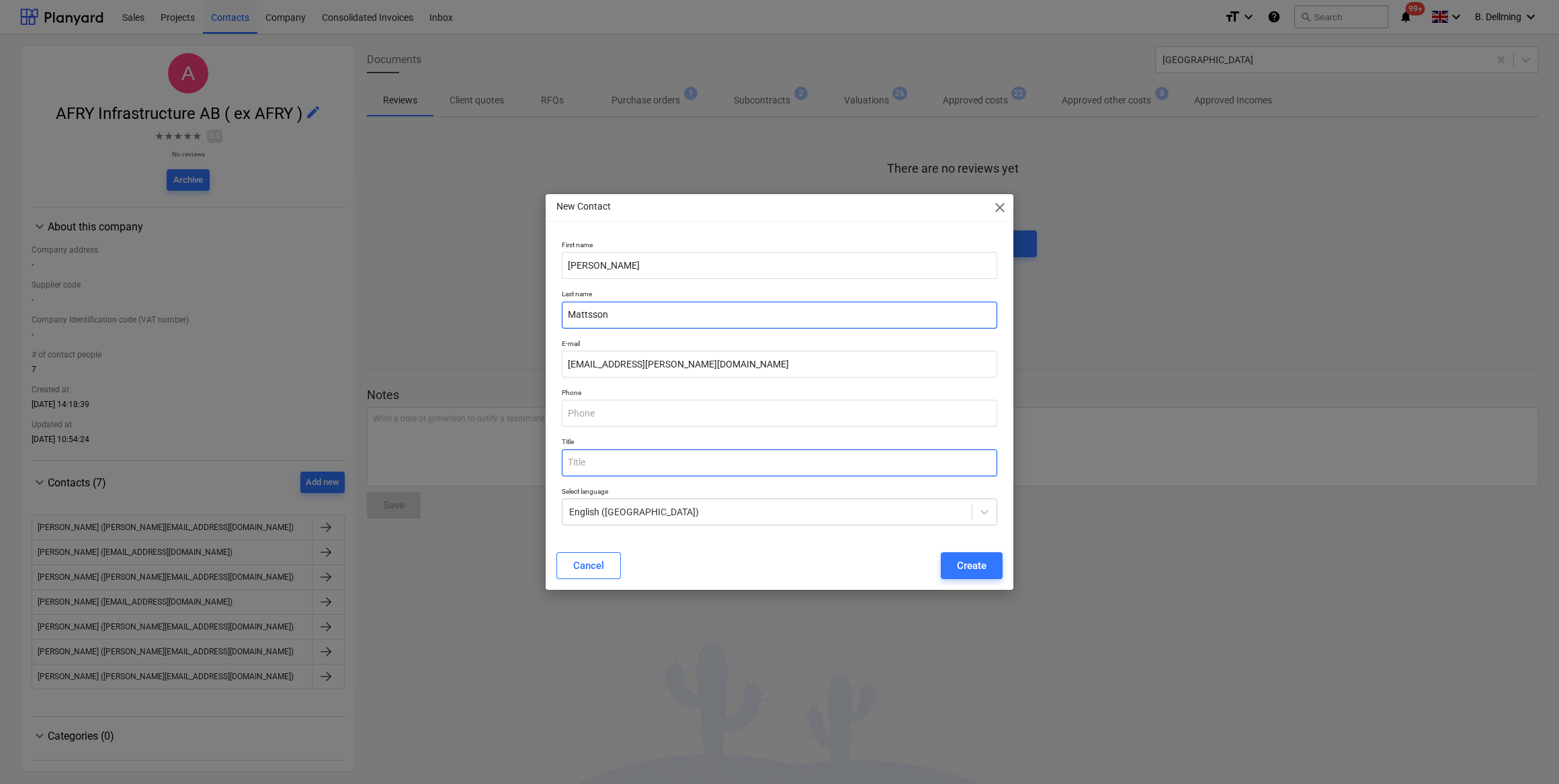
type input "Mattsson"
click at [605, 460] on input "text" at bounding box center [780, 462] width 436 height 27
type input "Project manager"
click at [823, 562] on div "Cancel Create" at bounding box center [780, 565] width 446 height 27
click at [968, 562] on div "Create" at bounding box center [972, 565] width 30 height 17
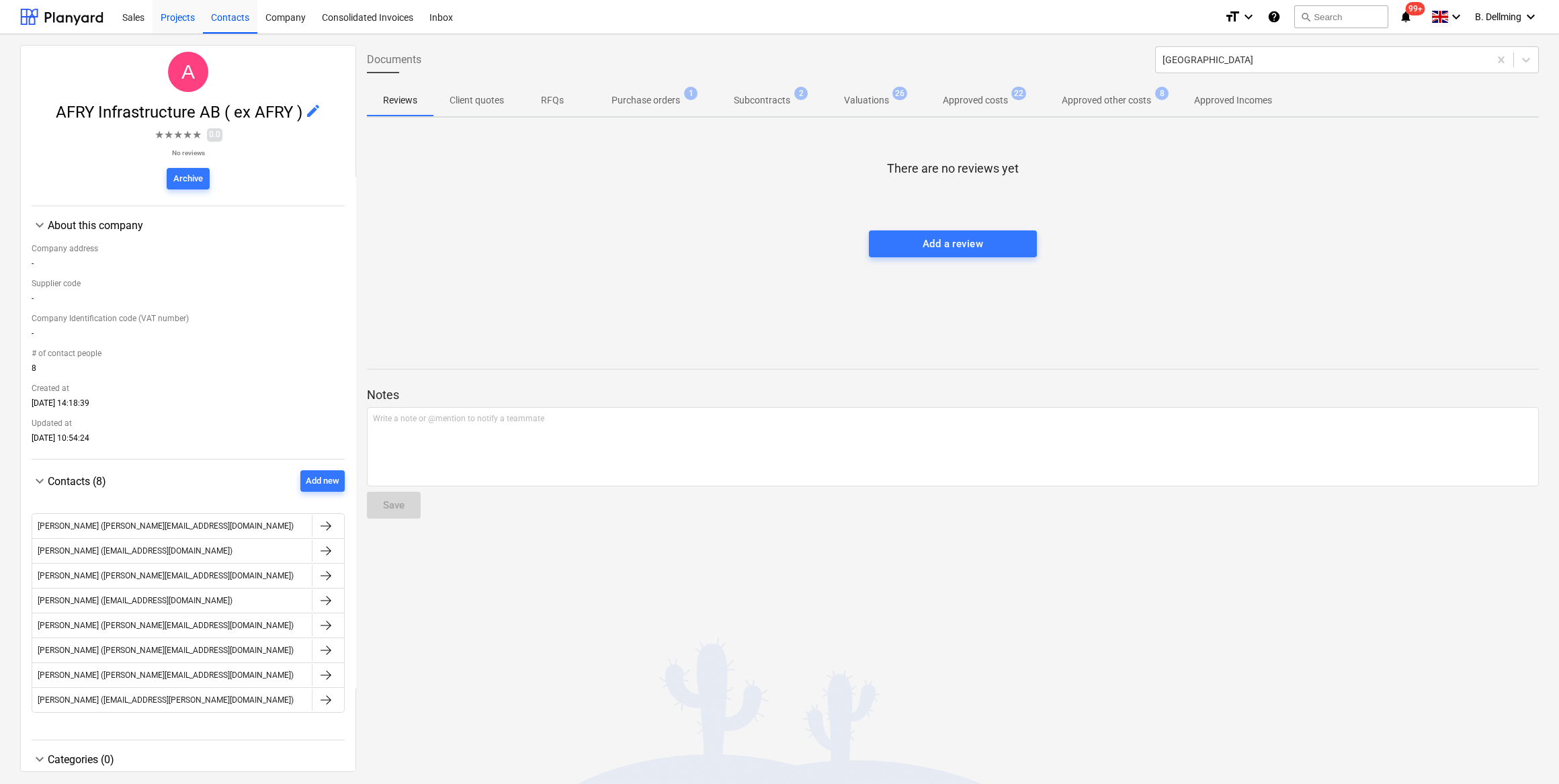
click at [178, 22] on div "Projects" at bounding box center [178, 16] width 51 height 34
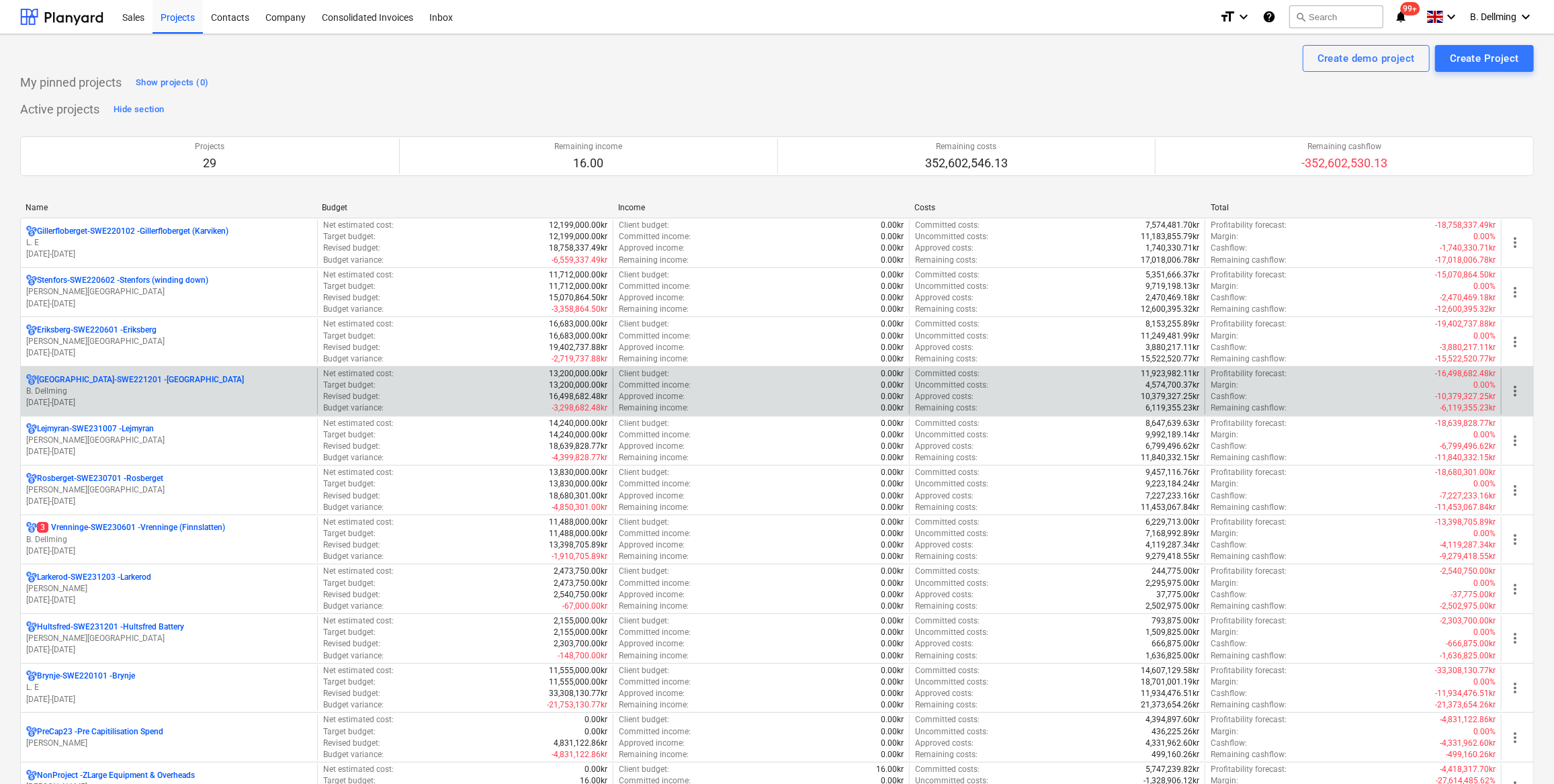
click at [76, 386] on p "B. Dellming" at bounding box center [169, 391] width 286 height 11
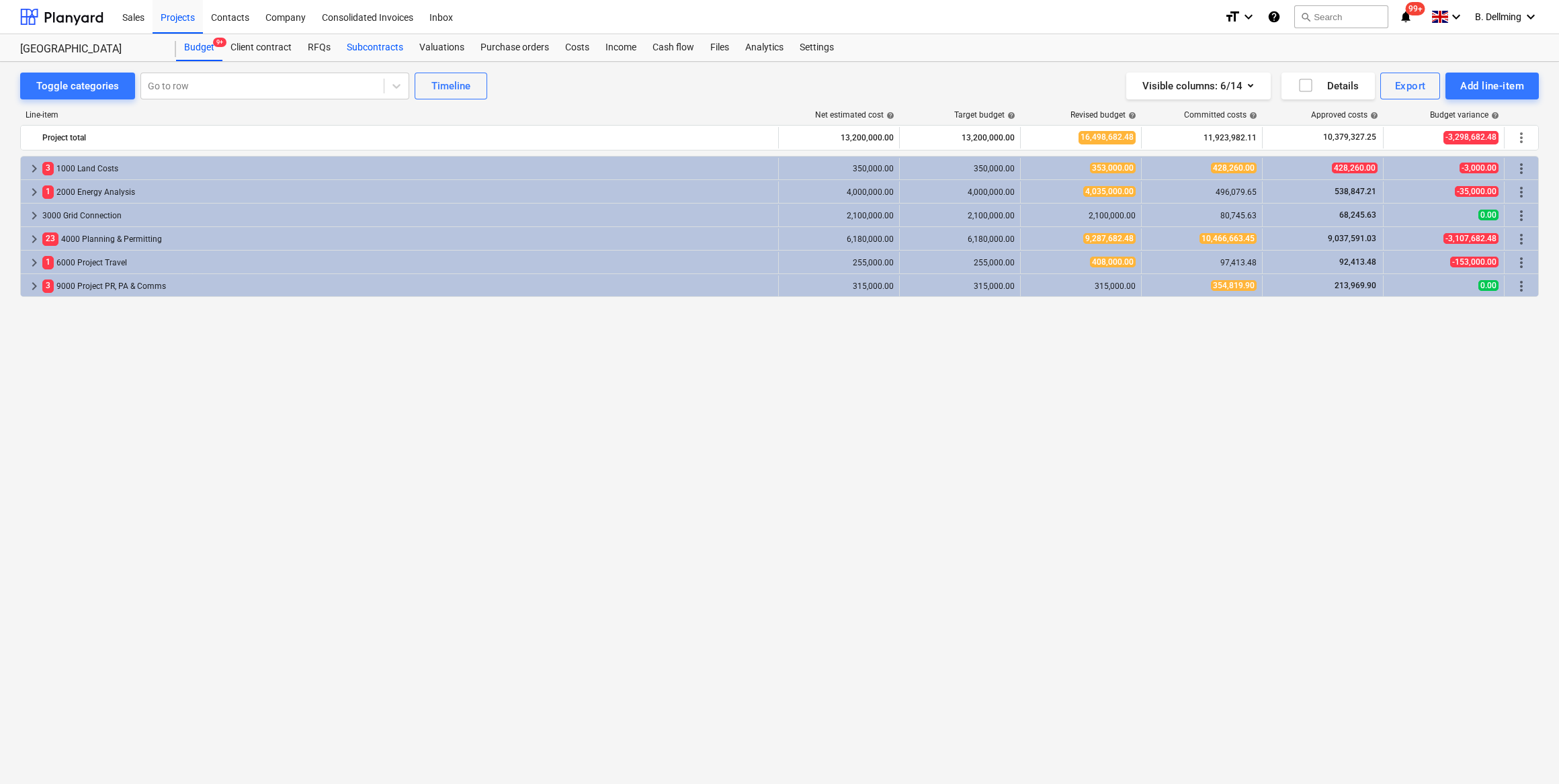
click at [398, 46] on div "Subcontracts" at bounding box center [375, 48] width 72 height 27
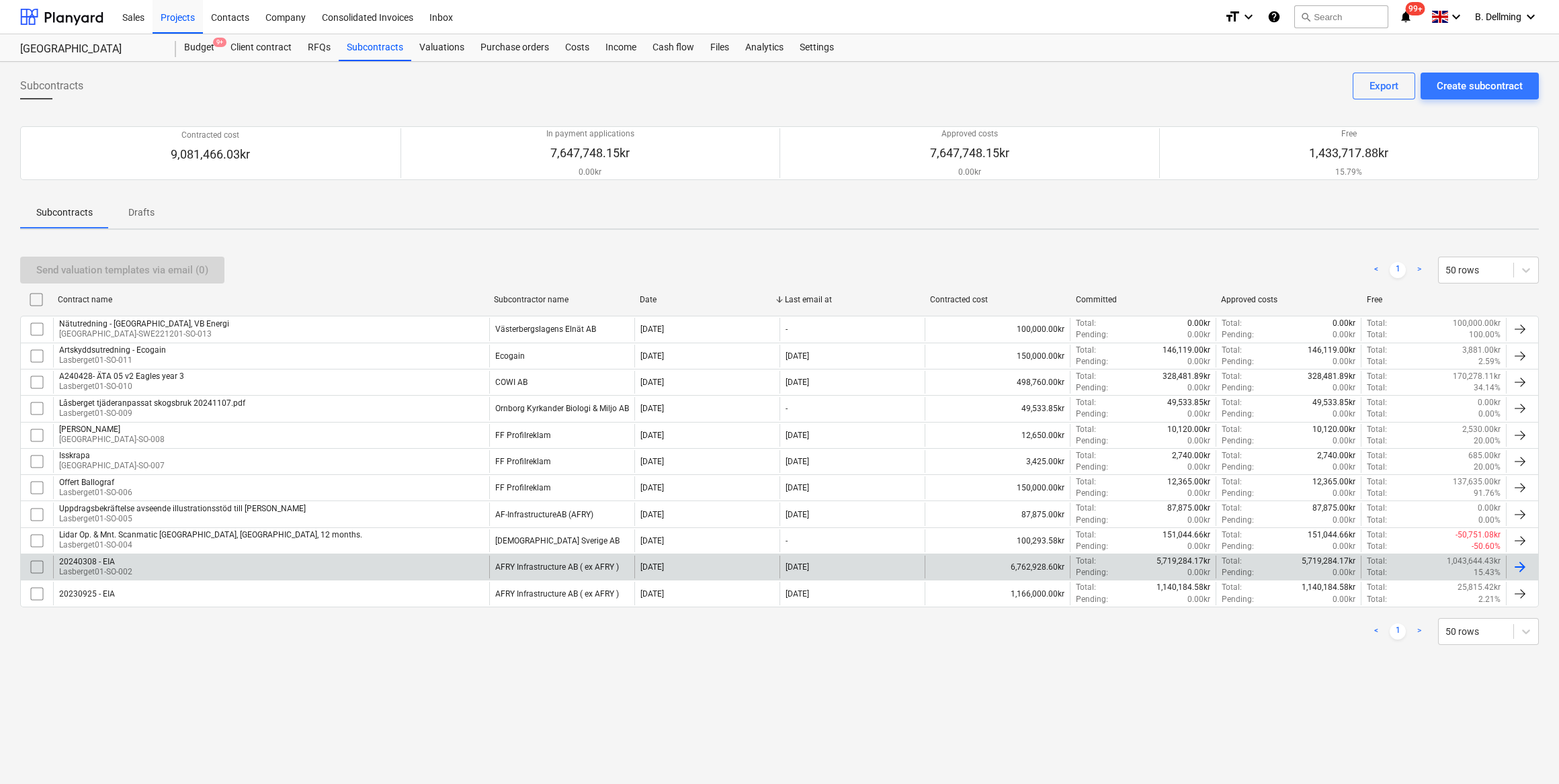
click at [78, 566] on p "Lasberget01-SO-002" at bounding box center [96, 571] width 73 height 11
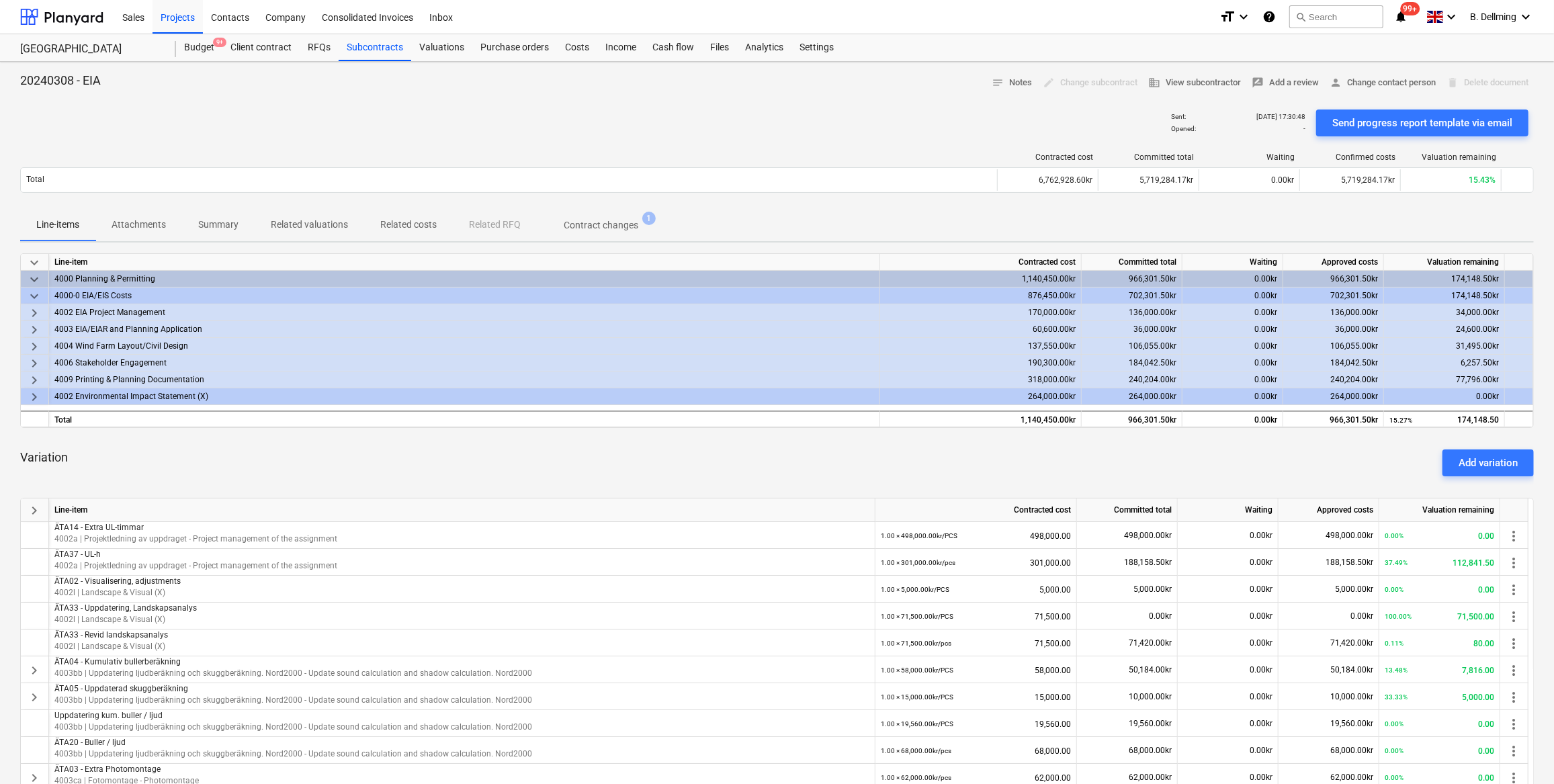
click at [429, 462] on div "Variation Add variation" at bounding box center [777, 462] width 1514 height 48
click at [1374, 75] on span "person Change contact person" at bounding box center [1382, 83] width 106 height 16
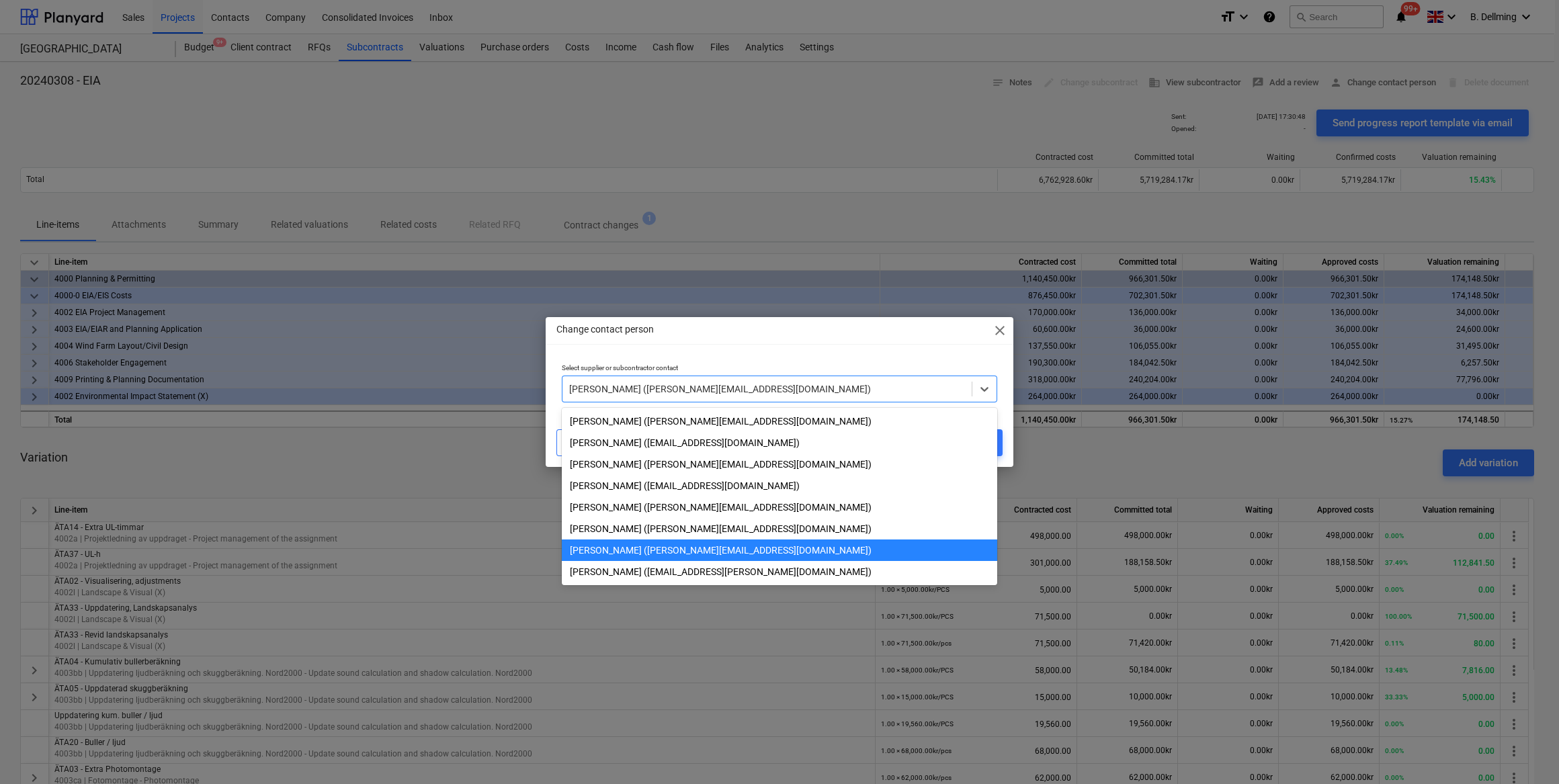
click at [800, 383] on div at bounding box center [767, 389] width 396 height 13
click at [642, 573] on div "[PERSON_NAME] ([EMAIL_ADDRESS][PERSON_NAME][DOMAIN_NAME])" at bounding box center [780, 571] width 436 height 22
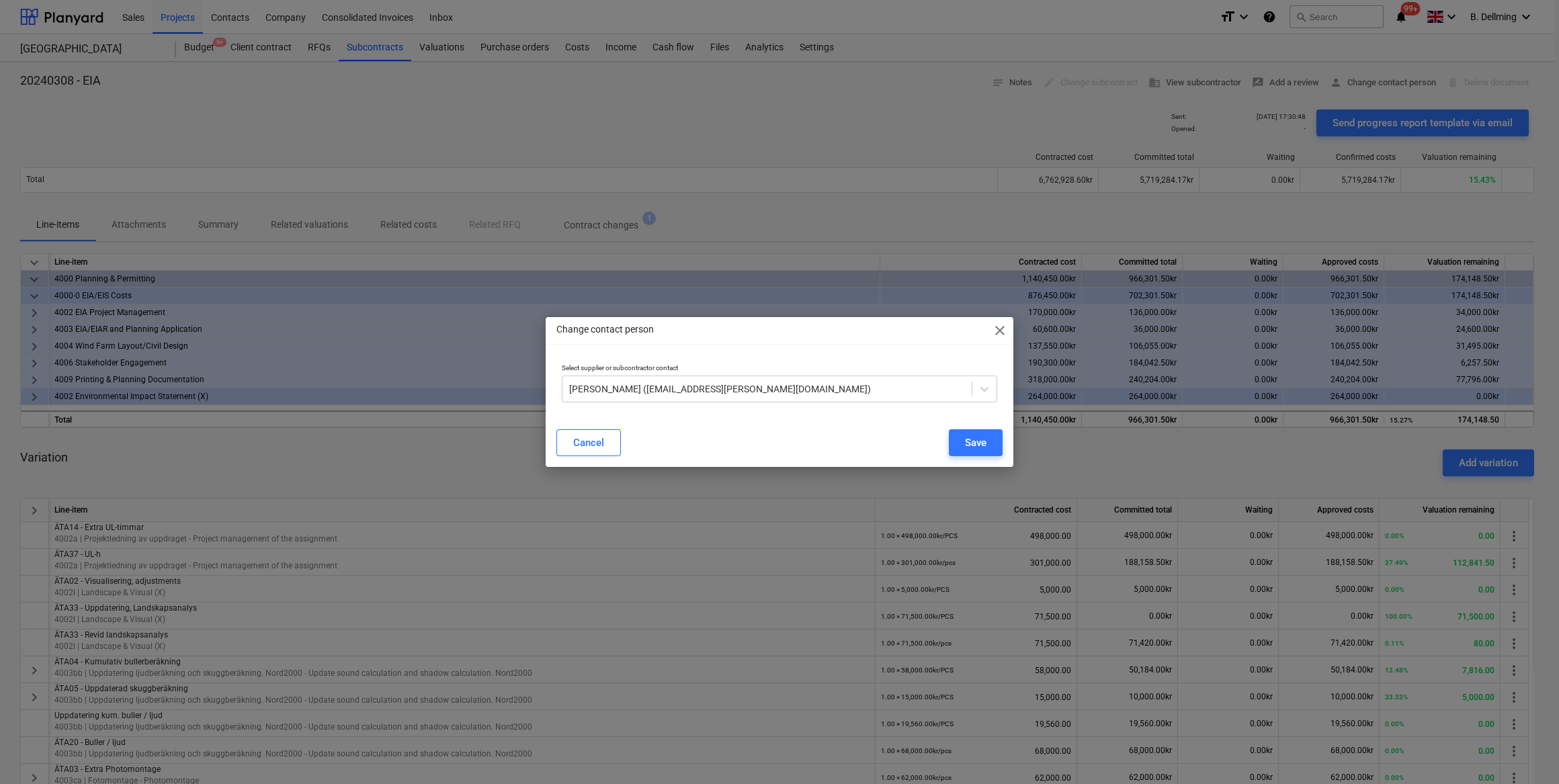
click at [803, 425] on div "Cancel Save" at bounding box center [780, 442] width 463 height 37
click at [958, 441] on button "Save" at bounding box center [976, 442] width 54 height 27
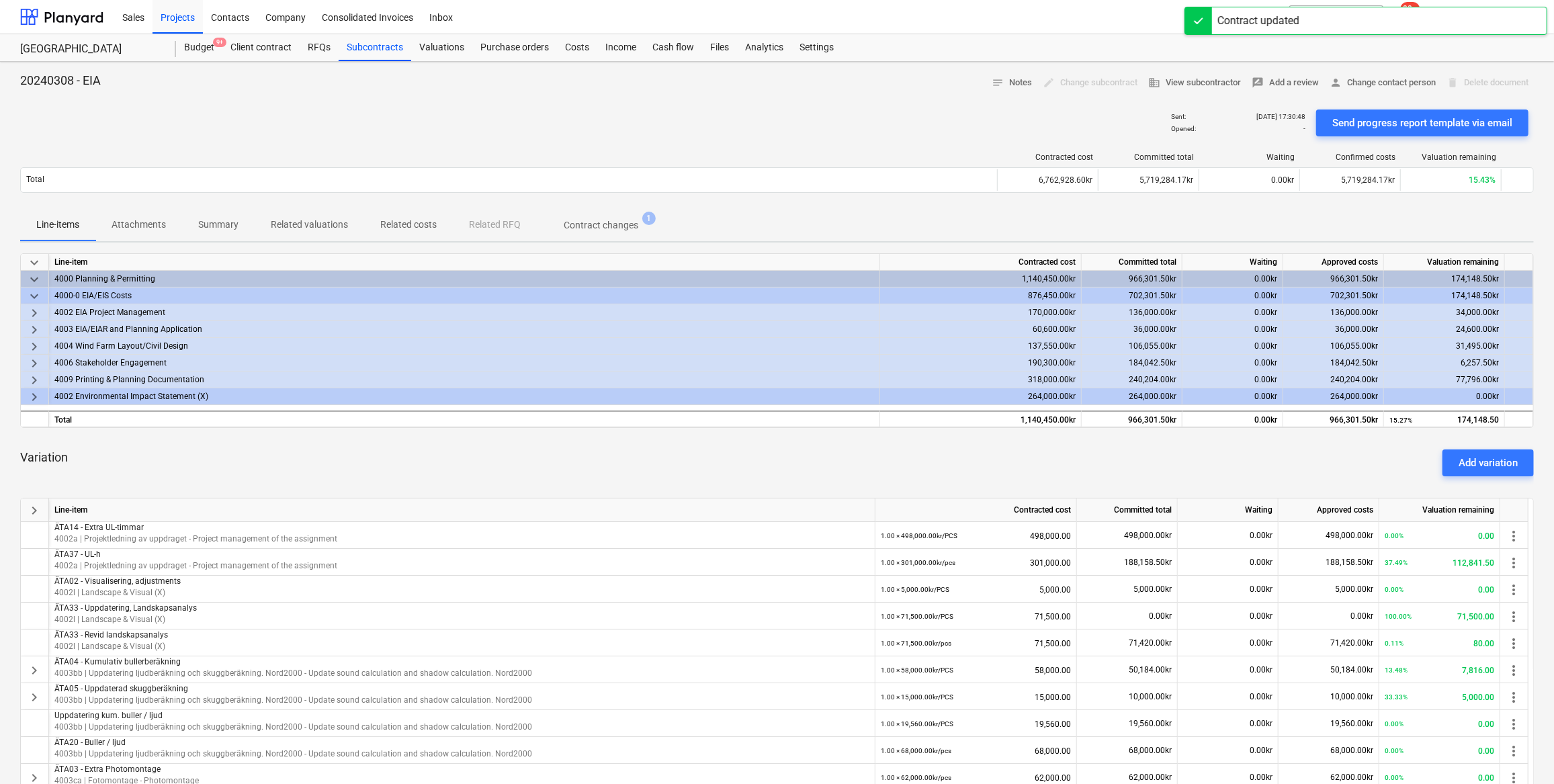
click at [1010, 446] on div "Variation Add variation" at bounding box center [777, 462] width 1514 height 48
click at [972, 116] on div "Sent : [DATE] 17:30:48 Opened : - Send progress report template via email" at bounding box center [777, 123] width 1514 height 37
click at [830, 447] on div "Variation Add variation" at bounding box center [777, 462] width 1514 height 48
